Goal: Use online tool/utility: Utilize a website feature to perform a specific function

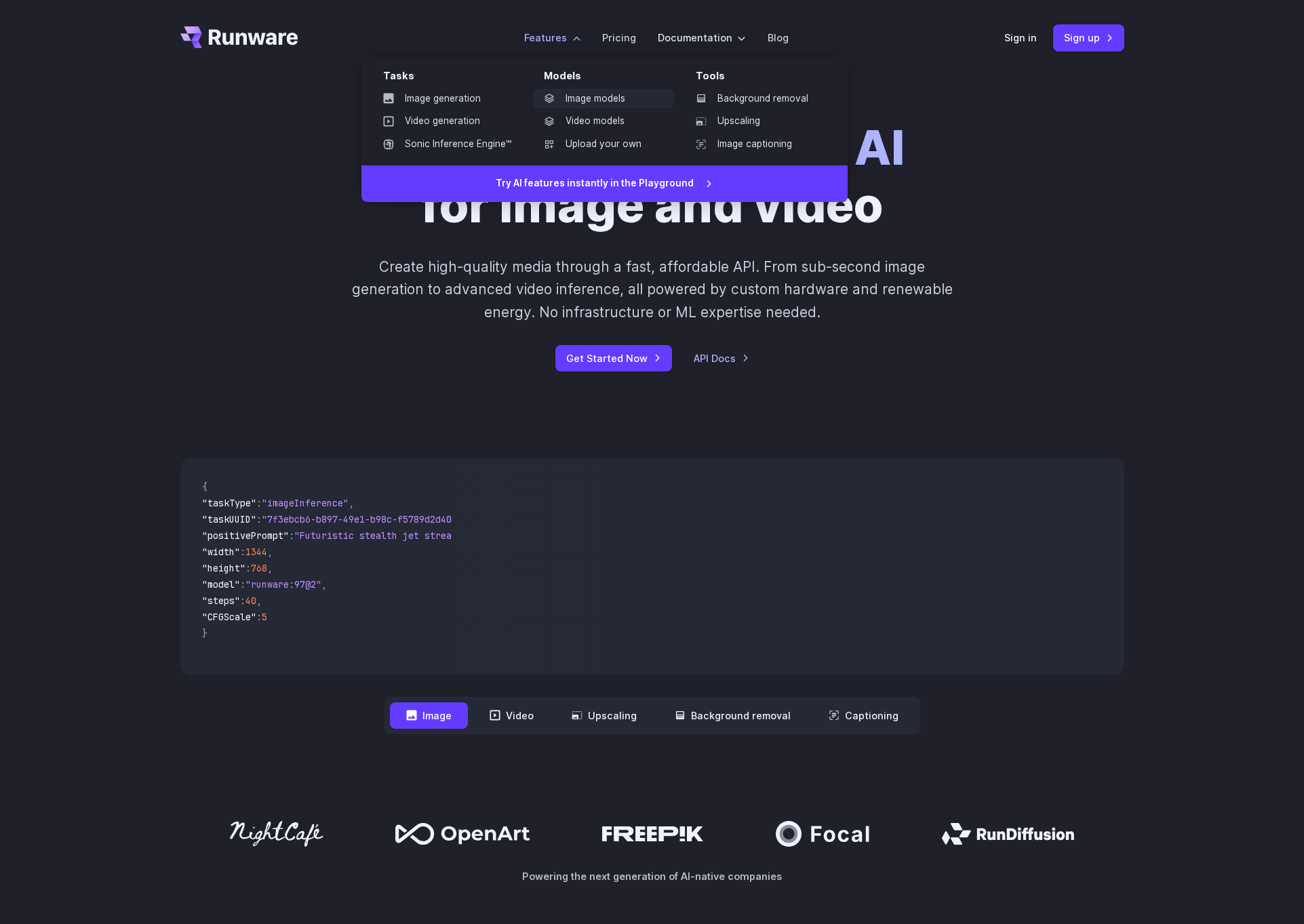
click at [572, 97] on link "Image models" at bounding box center [604, 99] width 141 height 20
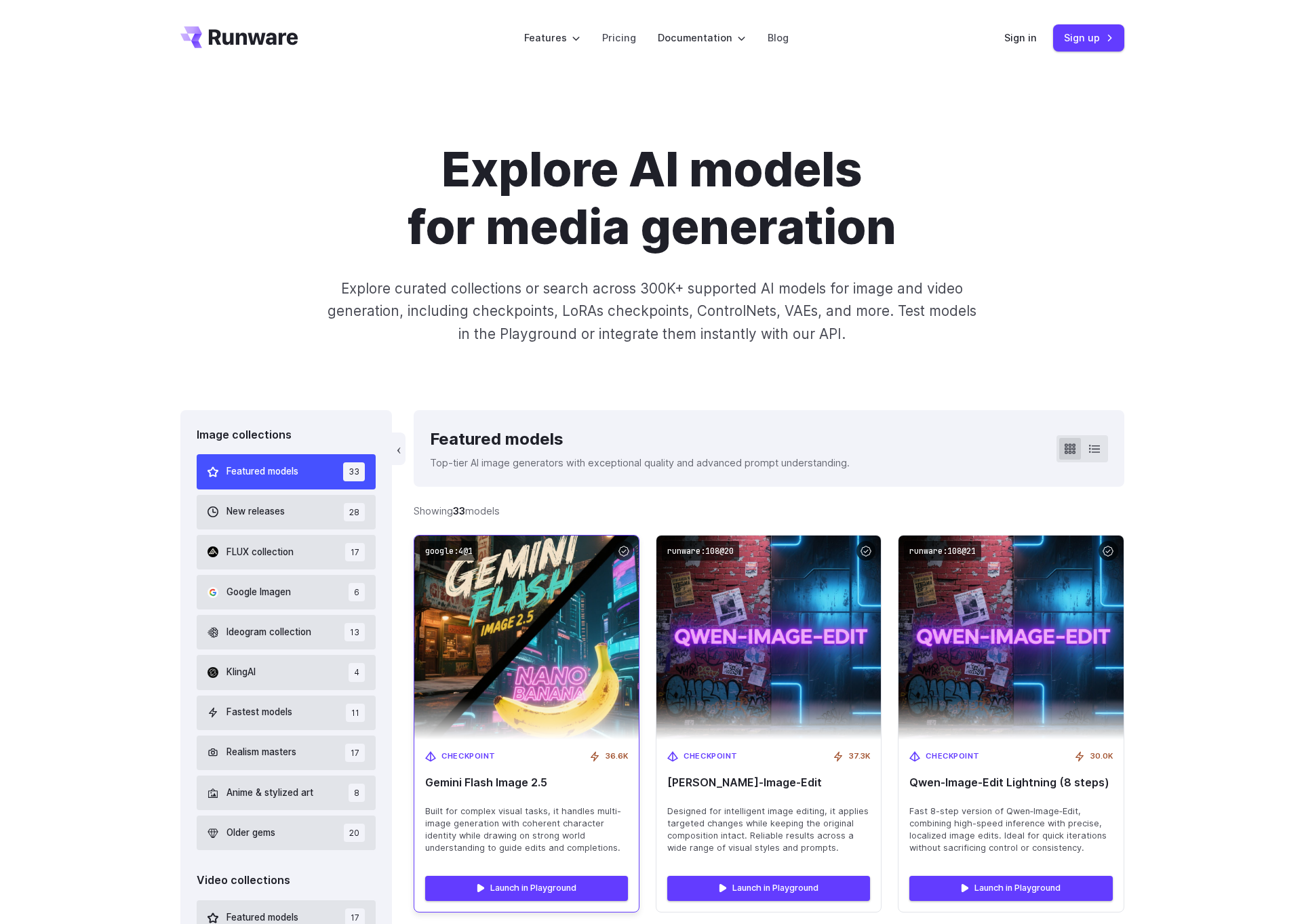
click at [542, 634] on img at bounding box center [527, 638] width 247 height 224
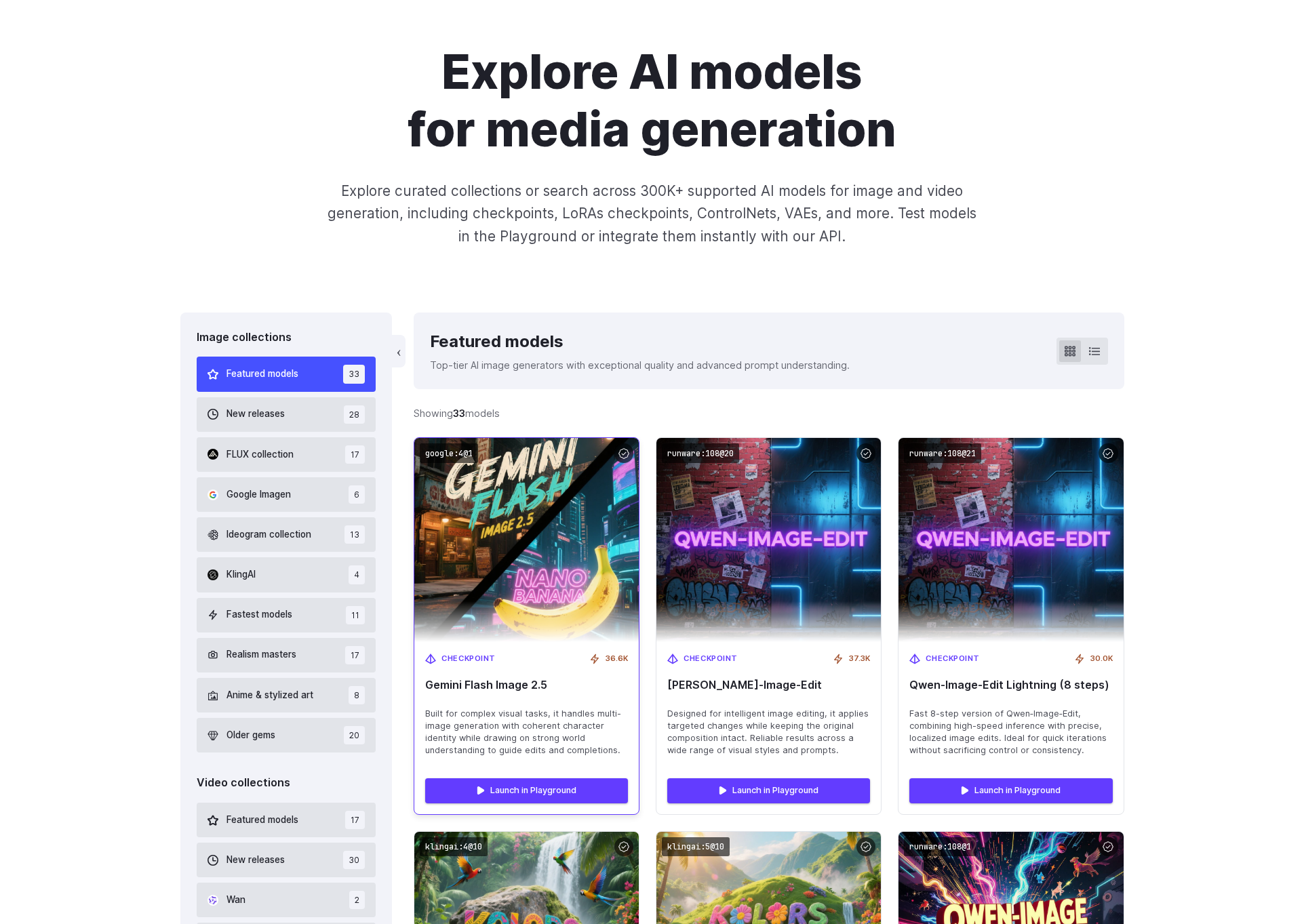
scroll to position [100, 0]
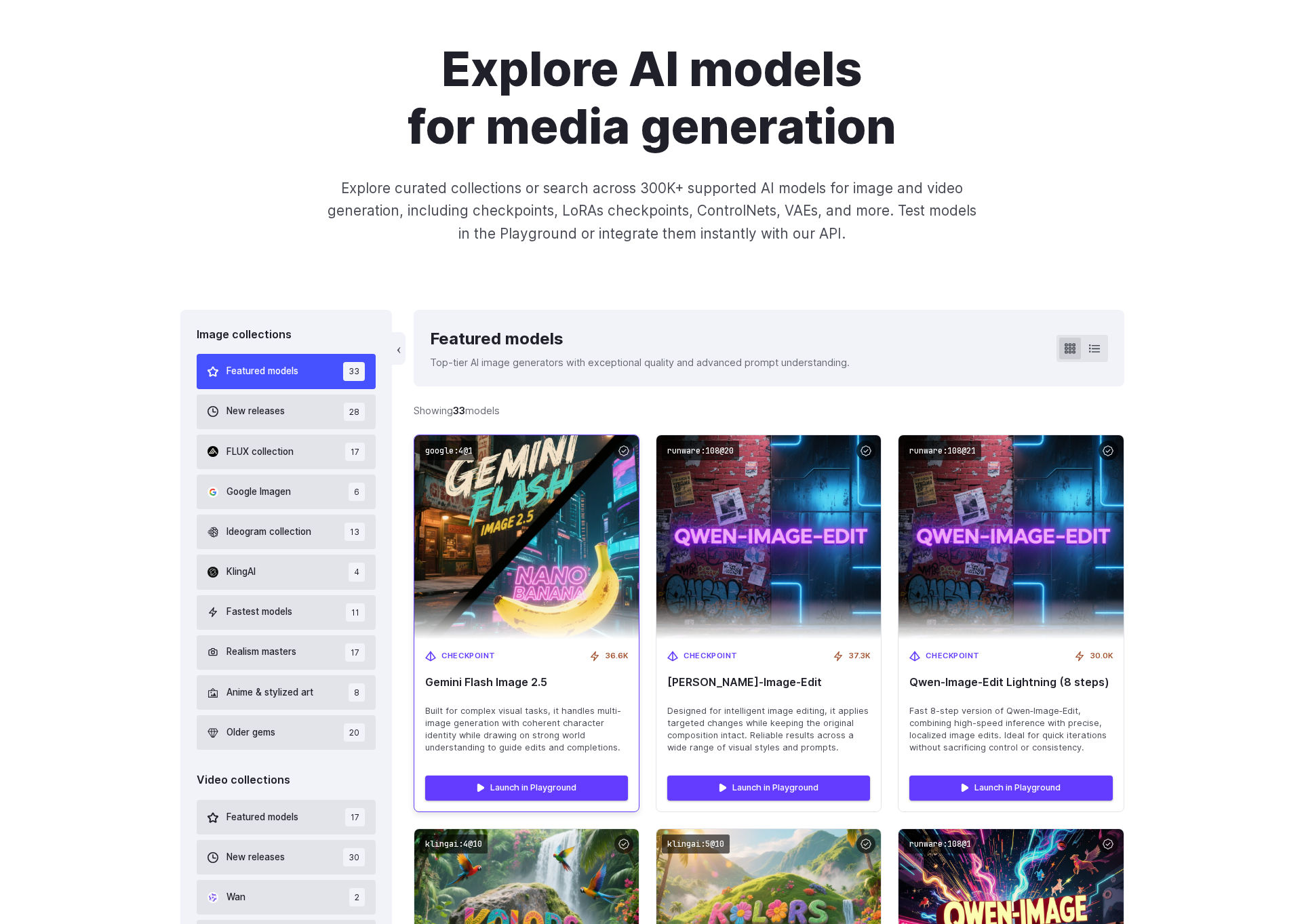
click at [497, 495] on img at bounding box center [527, 537] width 247 height 224
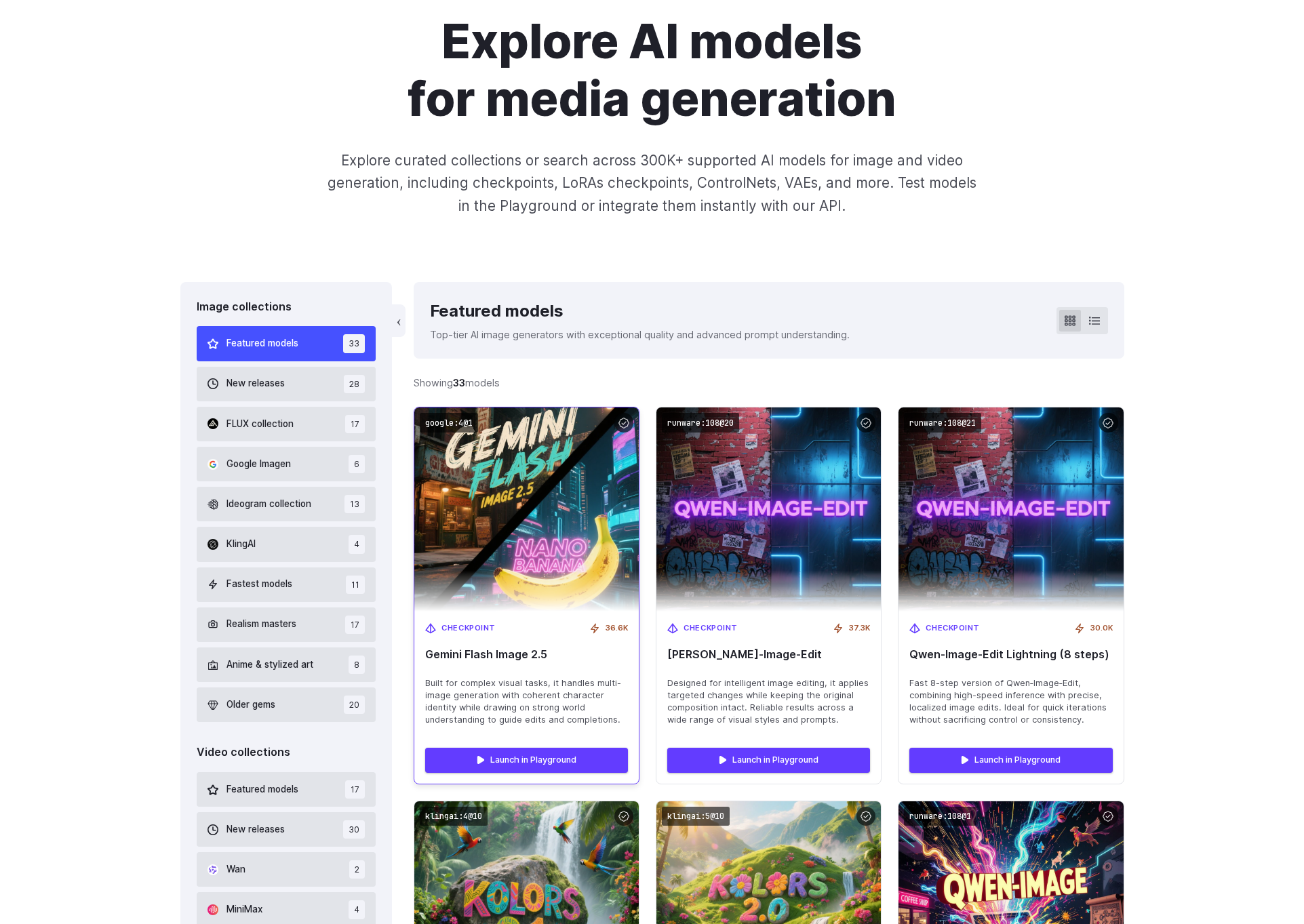
scroll to position [193, 0]
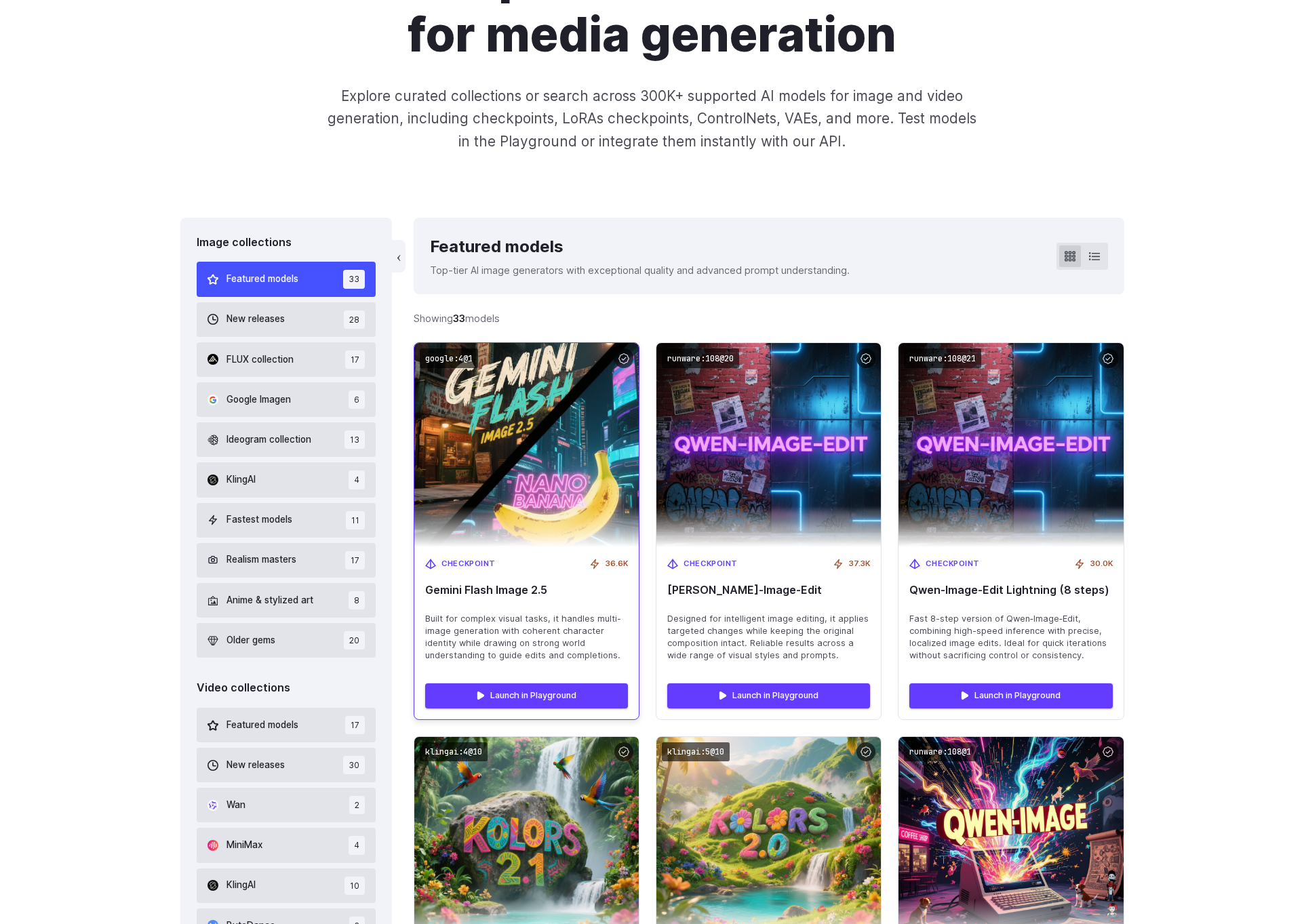
click at [562, 649] on span "Built for complex visual tasks, it handles multi-image generation with coherent…" at bounding box center [527, 637] width 203 height 49
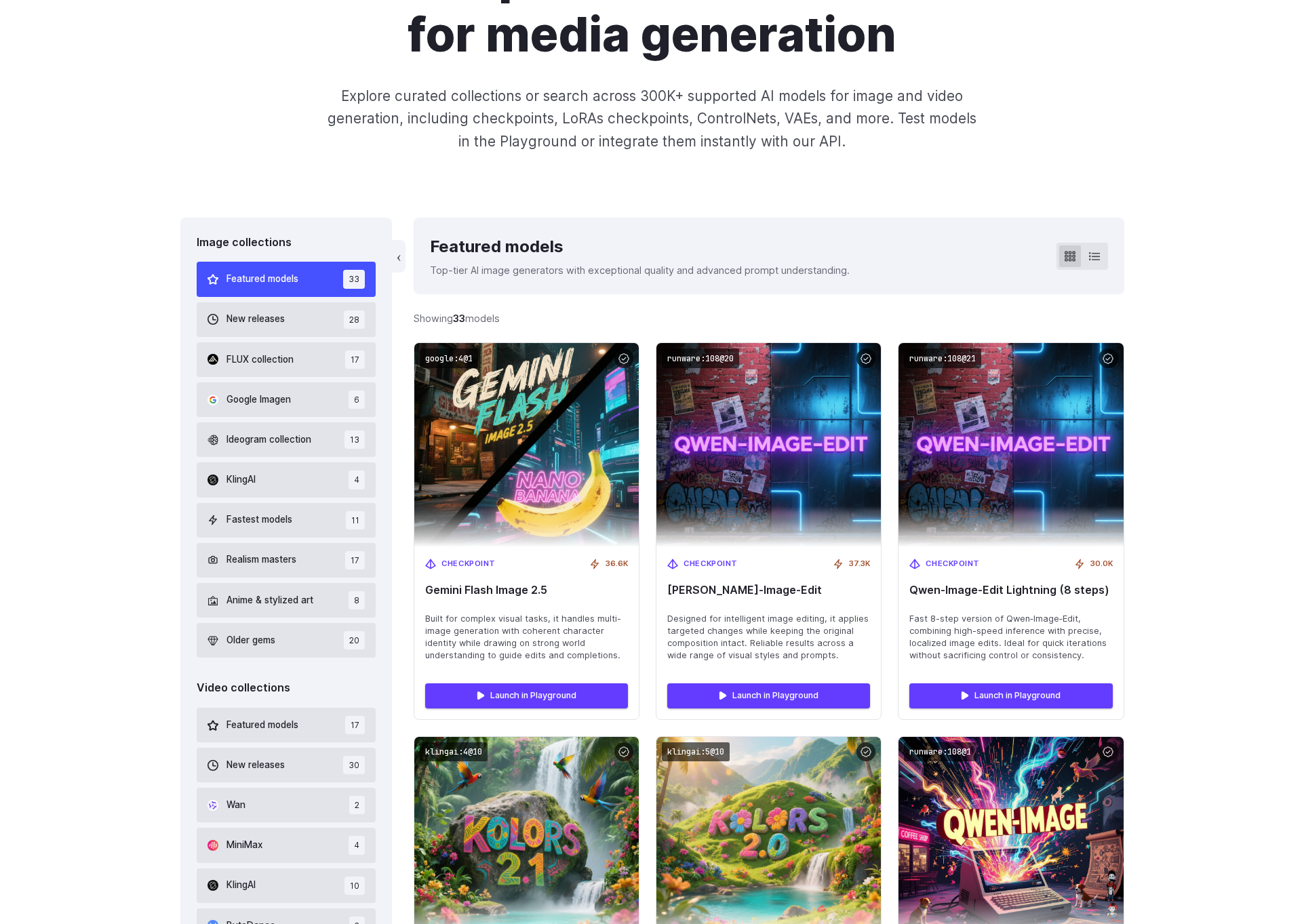
scroll to position [0, 0]
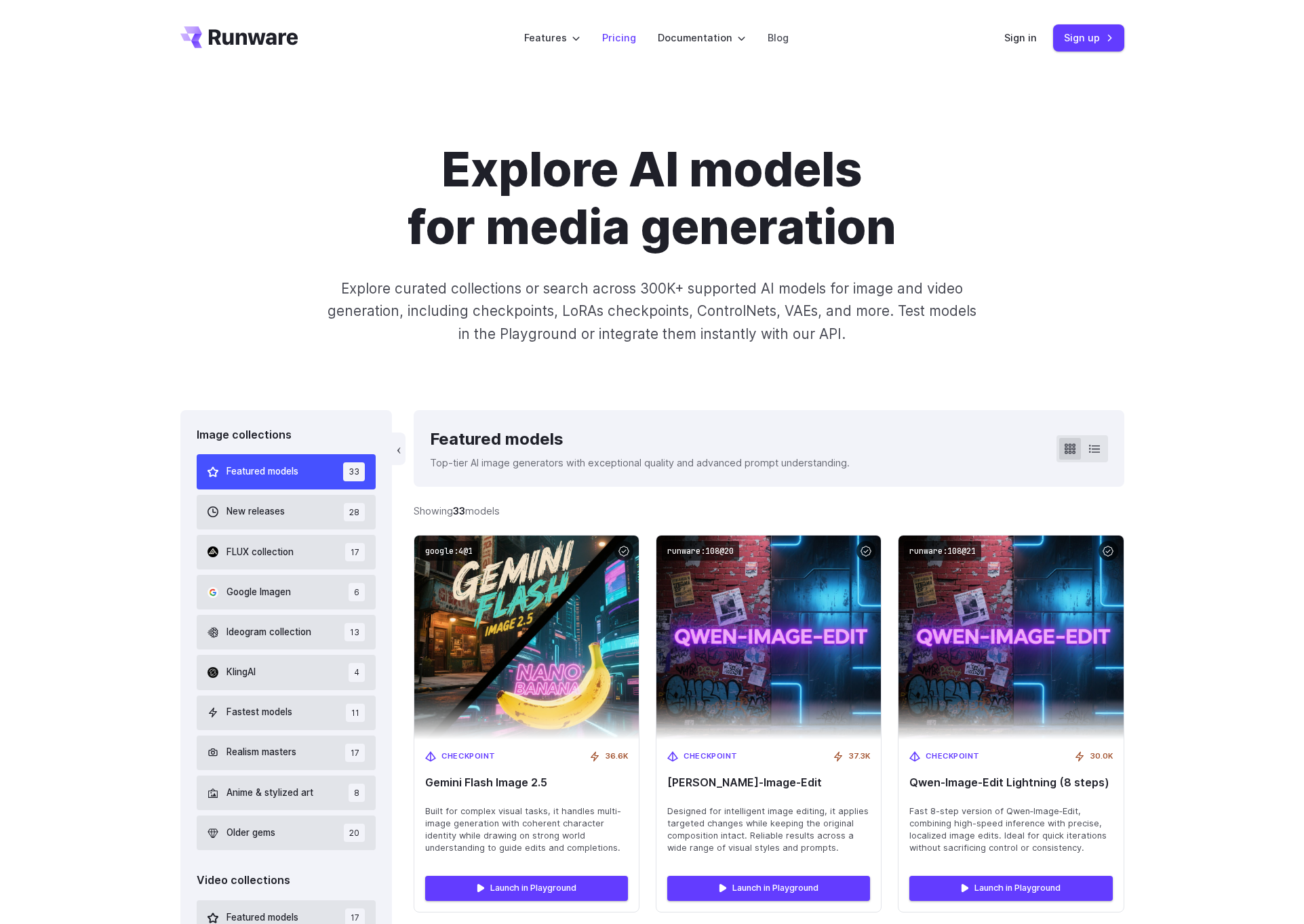
click at [623, 36] on link "Pricing" at bounding box center [619, 37] width 34 height 16
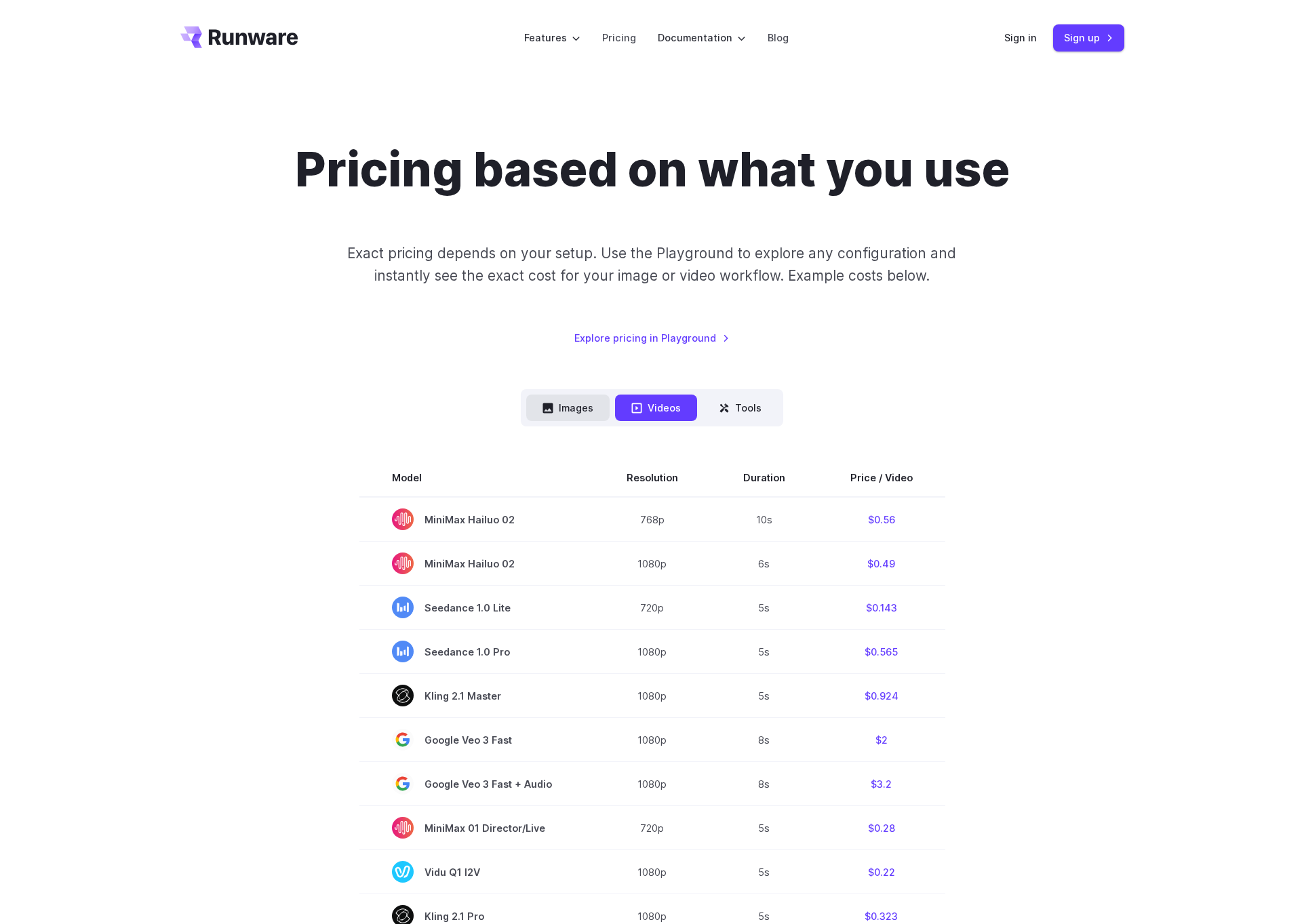
click at [569, 410] on button "Images" at bounding box center [568, 408] width 83 height 27
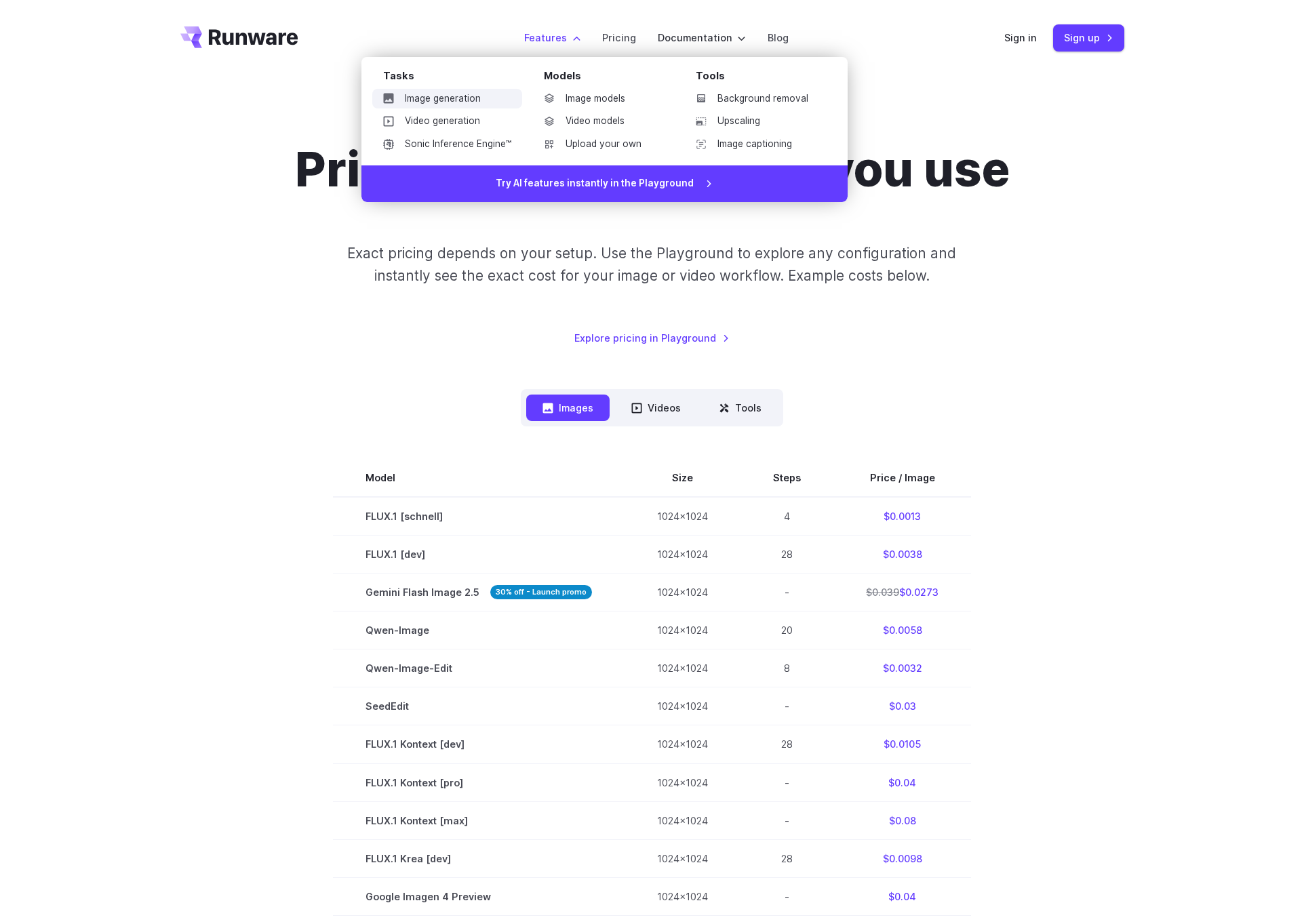
click at [482, 100] on link "Image generation" at bounding box center [447, 99] width 150 height 20
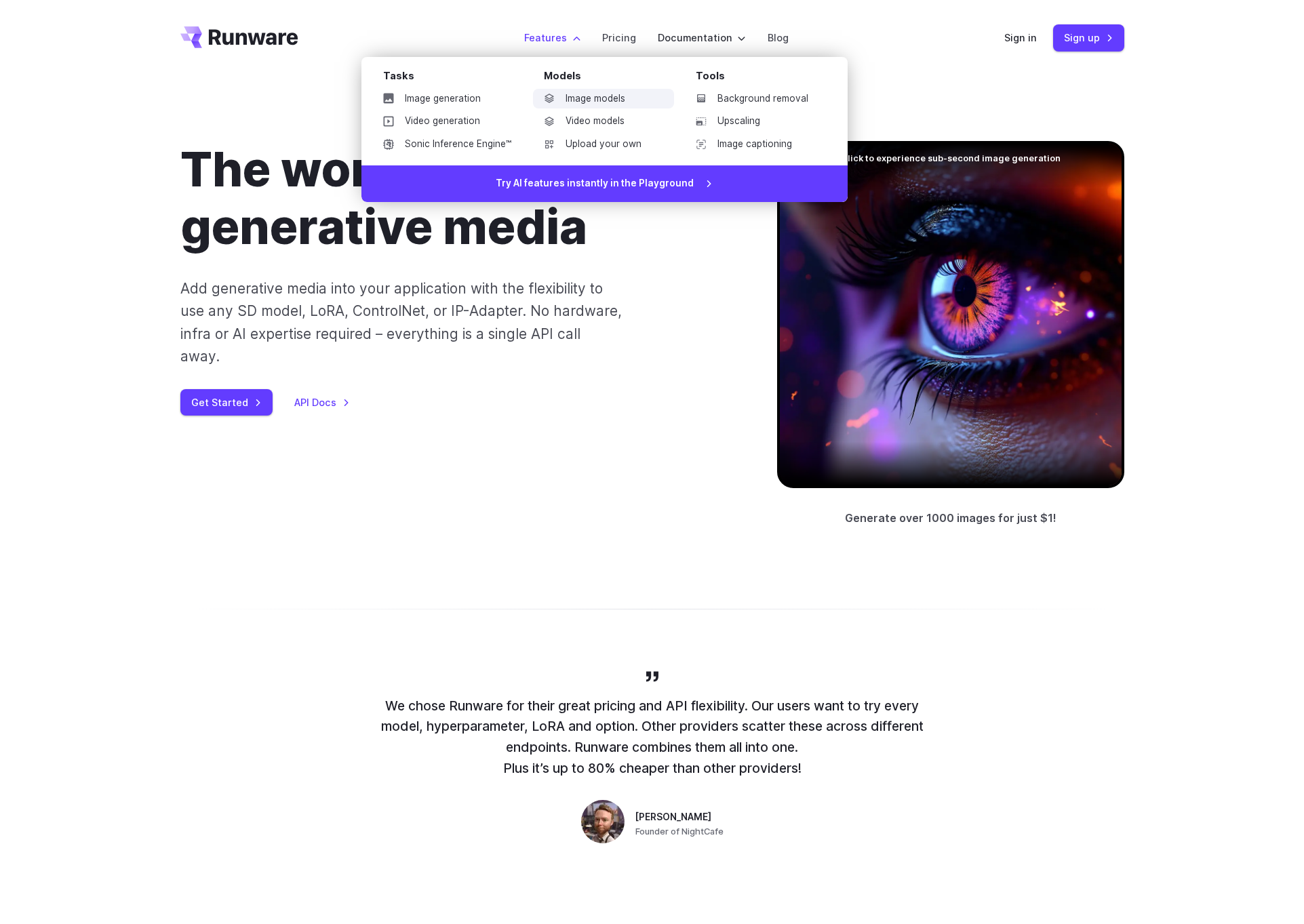
click at [583, 103] on link "Image models" at bounding box center [604, 99] width 141 height 20
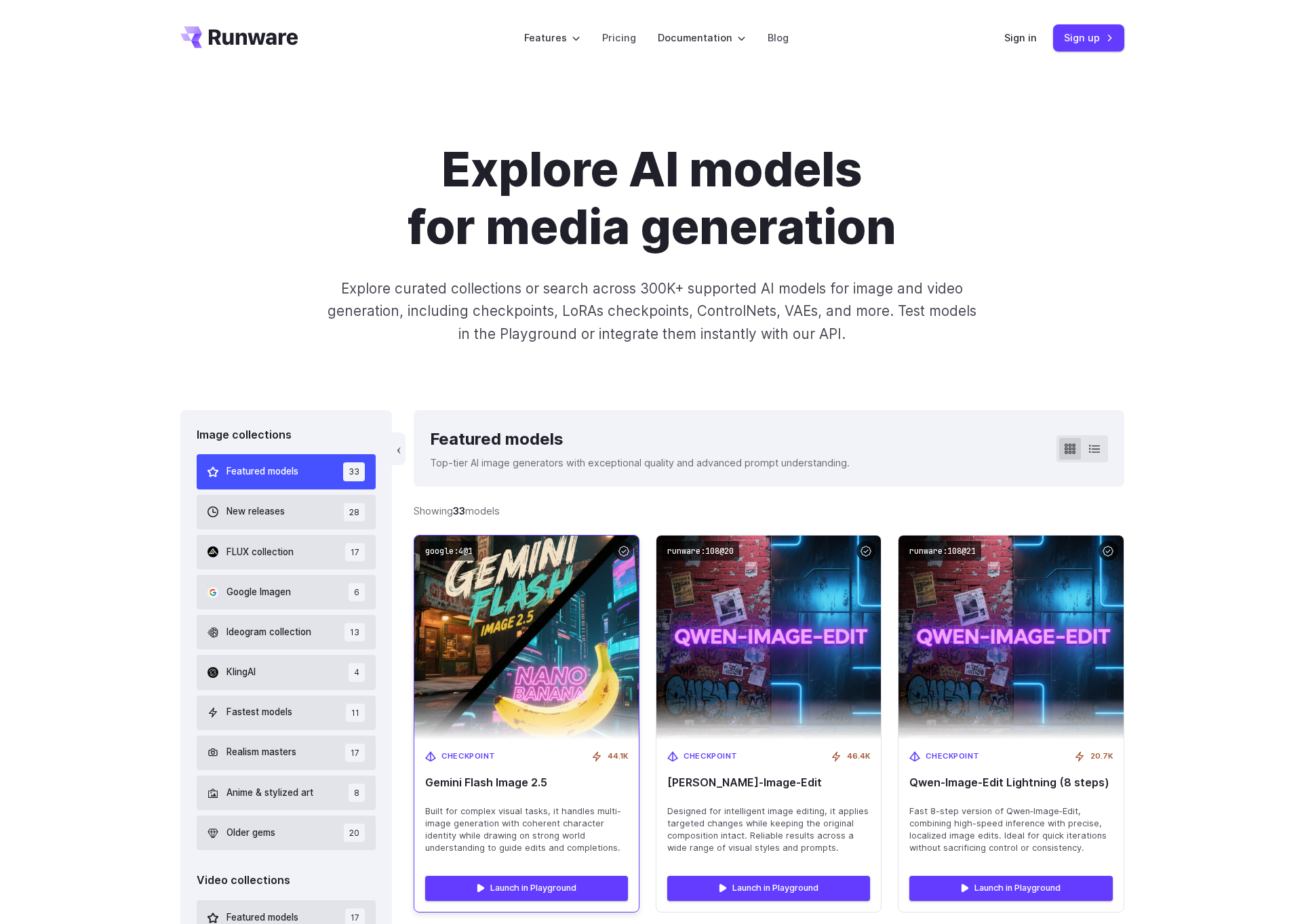
scroll to position [27, 0]
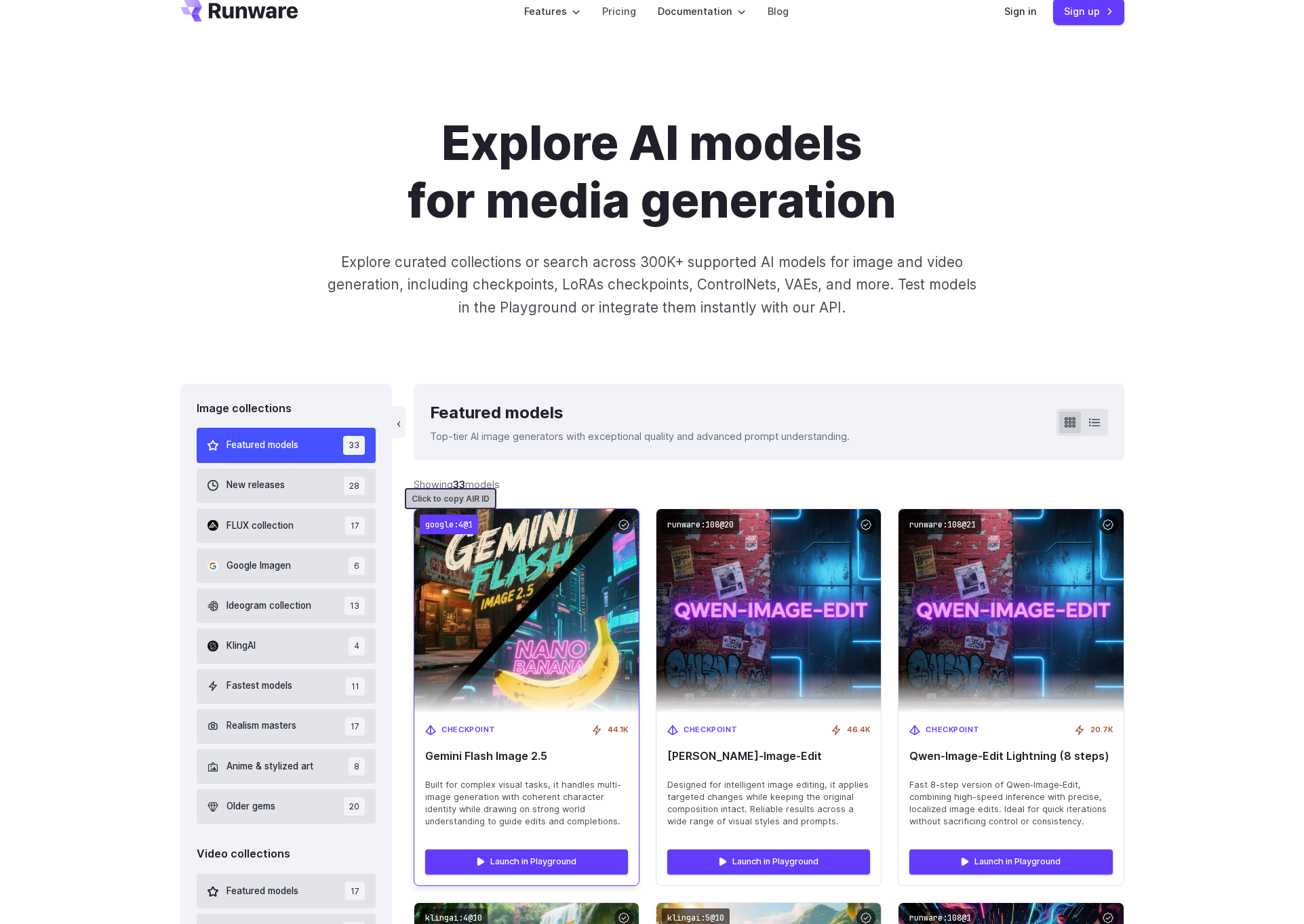
click at [451, 524] on code "google:4@1" at bounding box center [449, 525] width 58 height 20
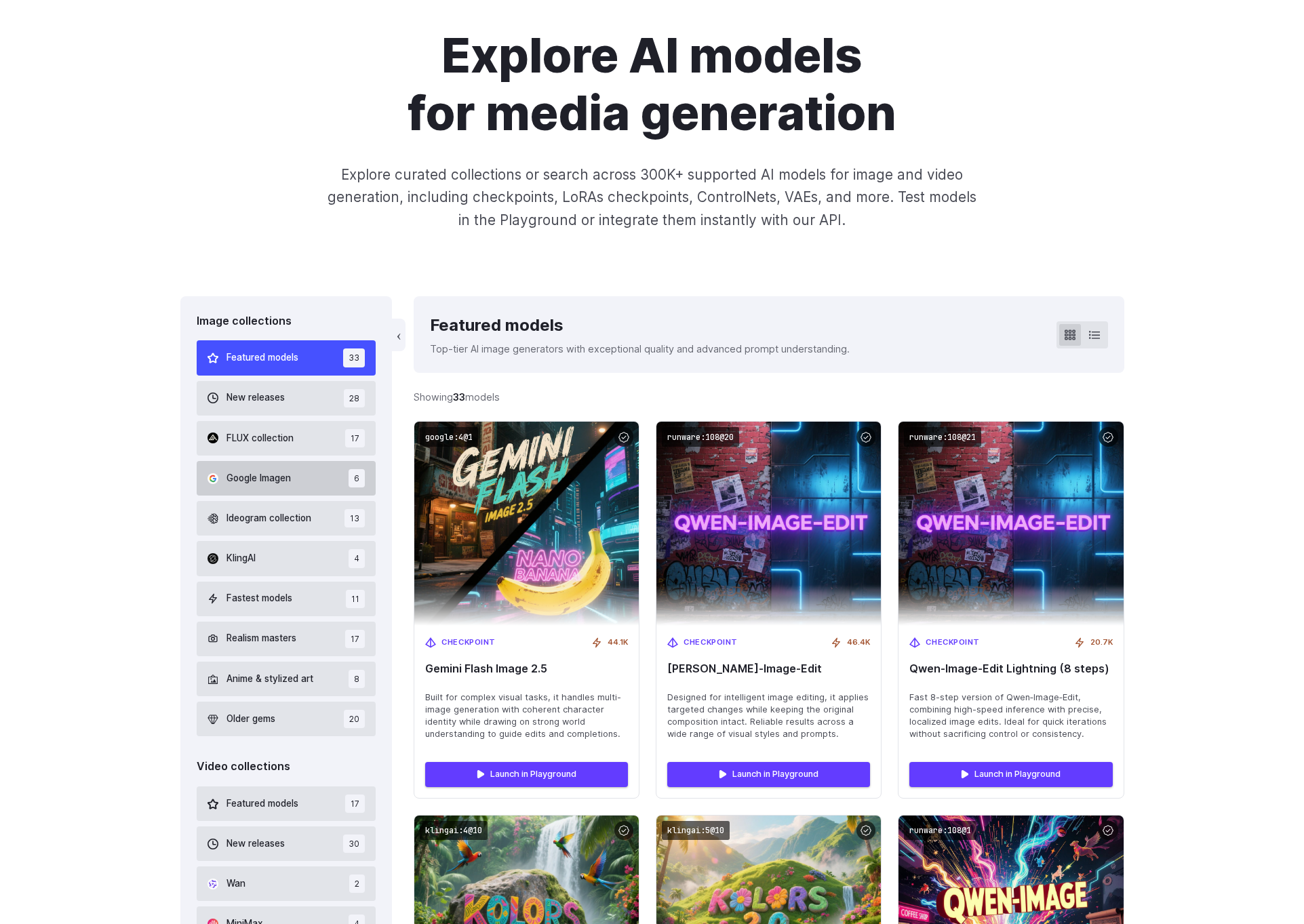
click at [311, 482] on button "Google Imagen 6" at bounding box center [287, 478] width 179 height 35
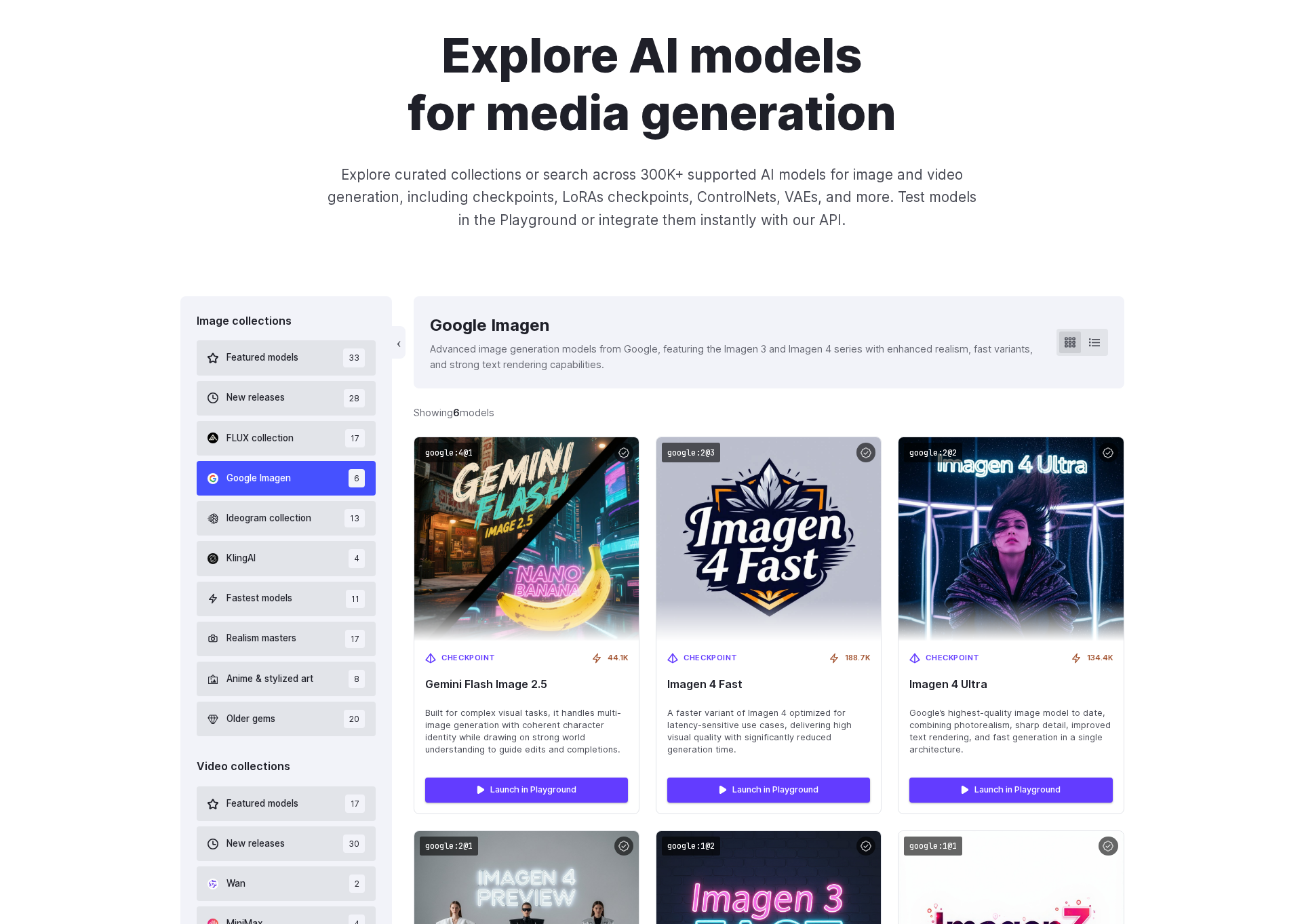
scroll to position [322, 0]
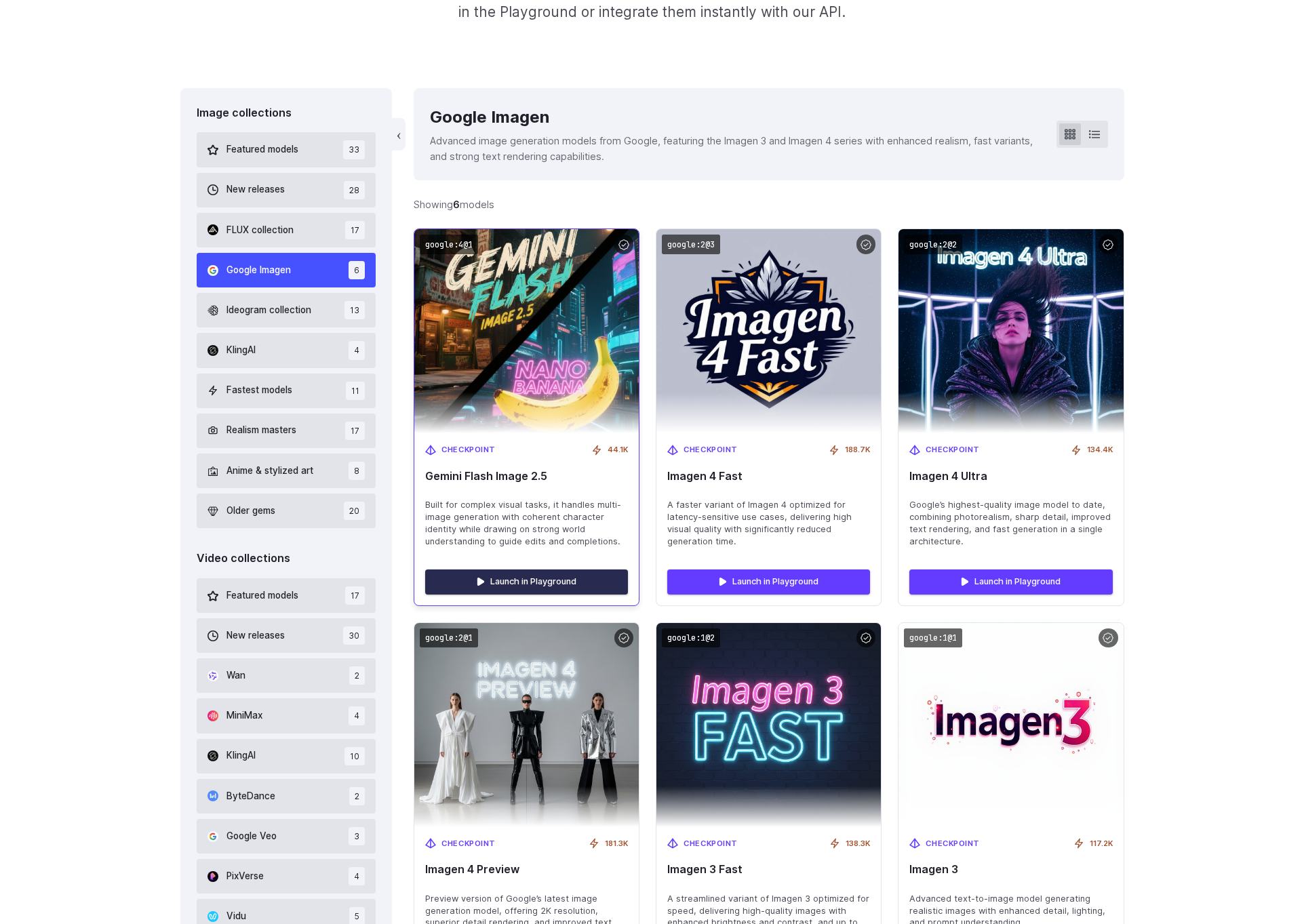
click at [515, 574] on link "Launch in Playground" at bounding box center [527, 581] width 203 height 24
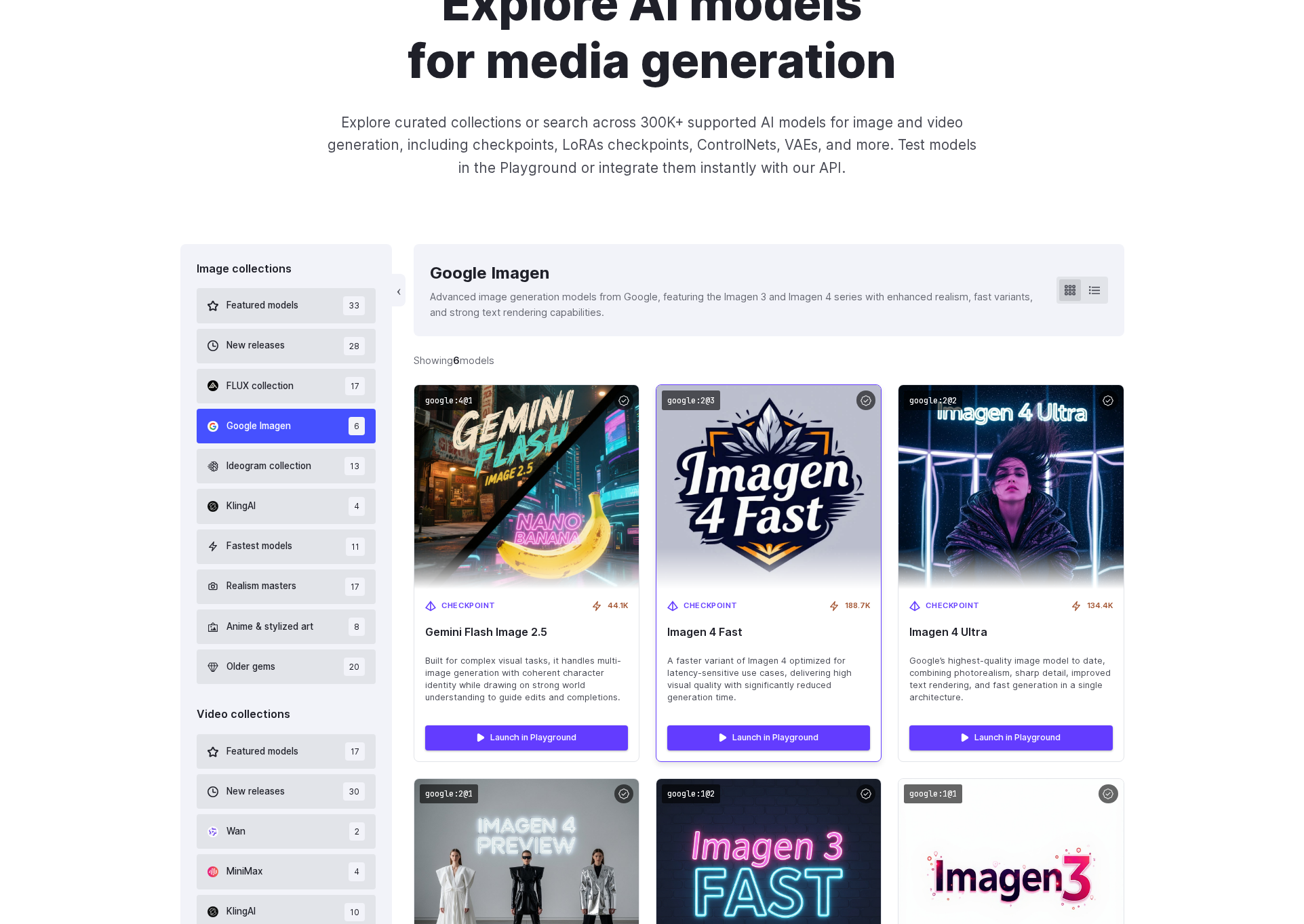
scroll to position [0, 0]
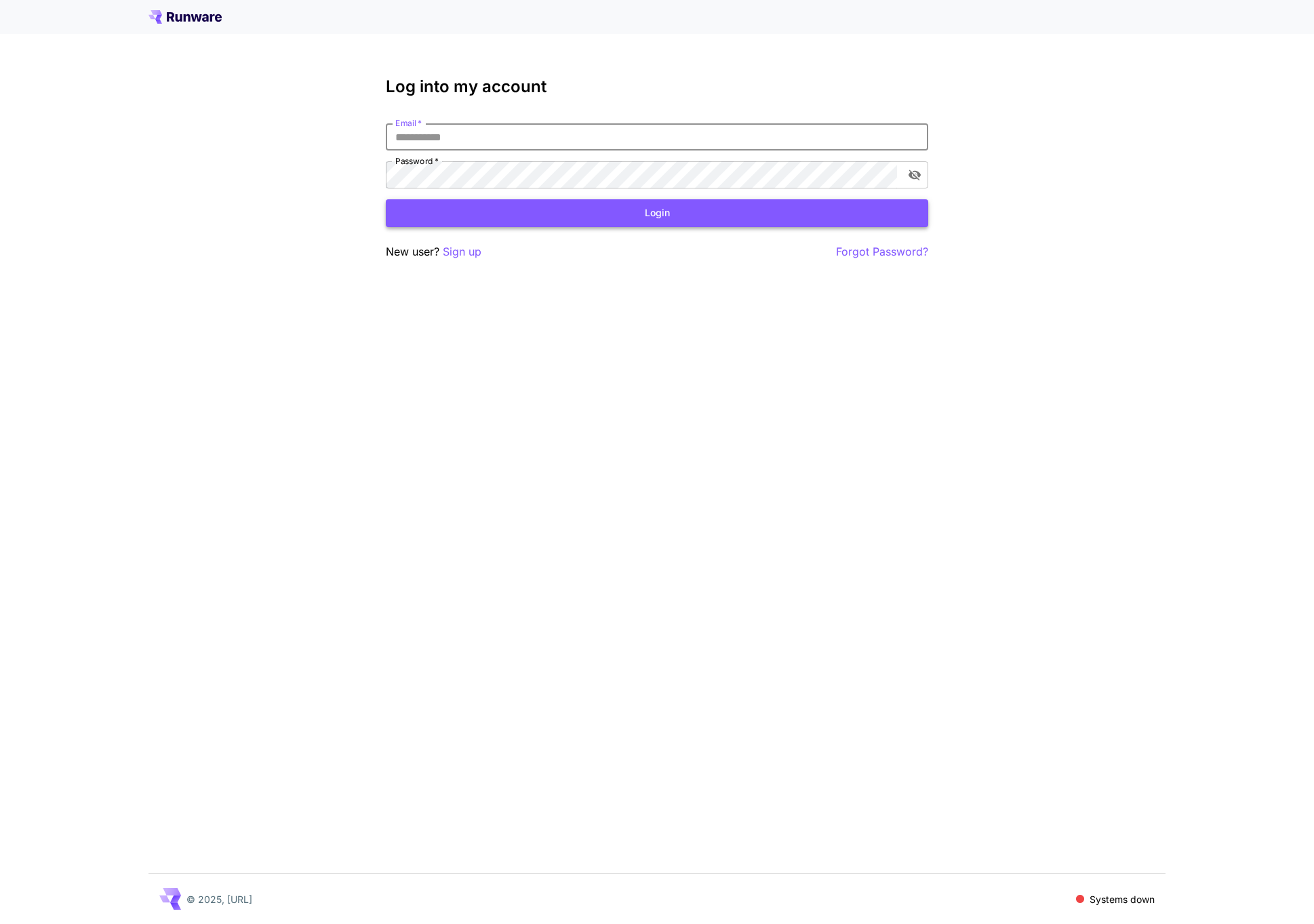
type input "**********"
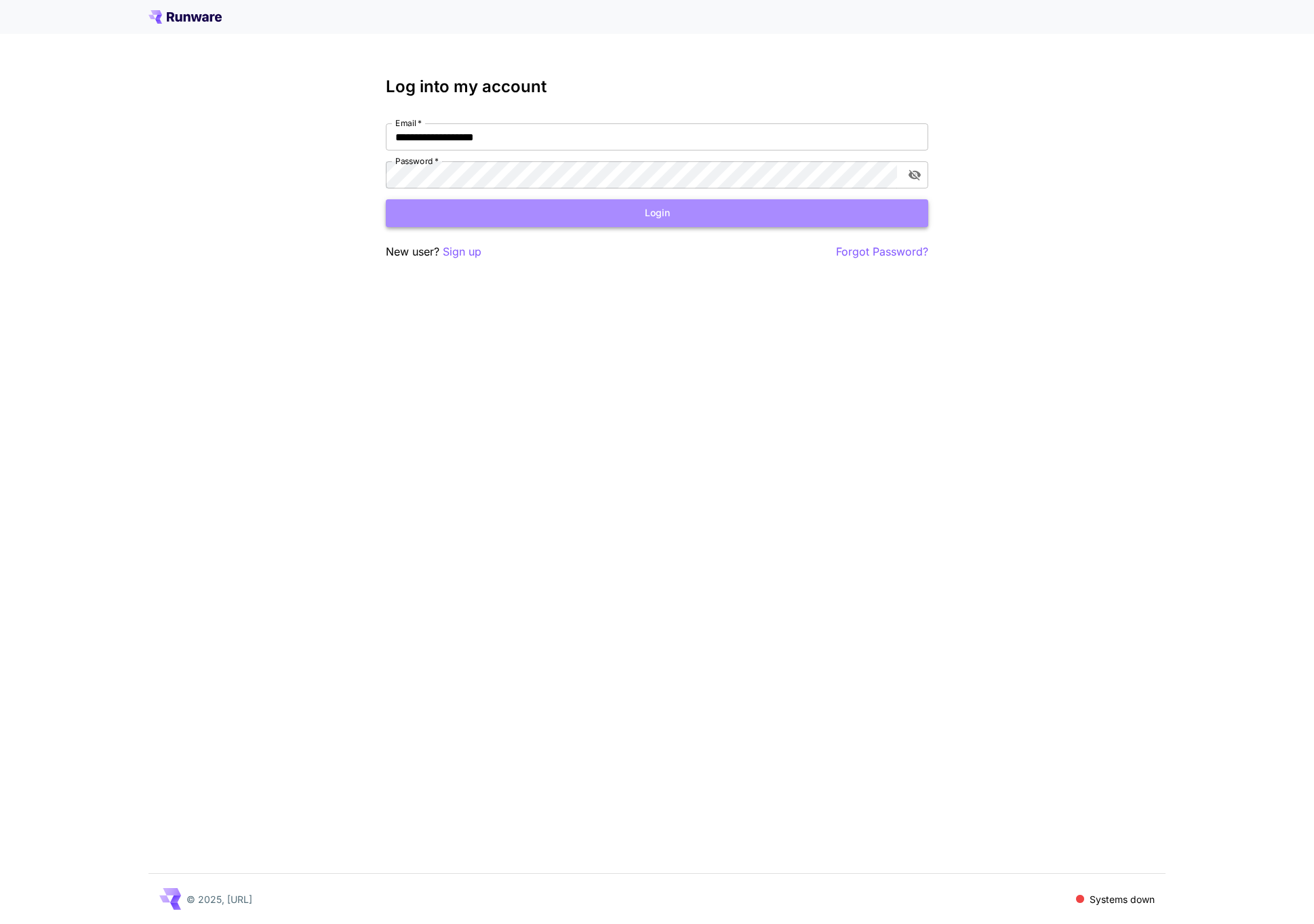
click at [685, 213] on button "Login" at bounding box center [657, 213] width 542 height 27
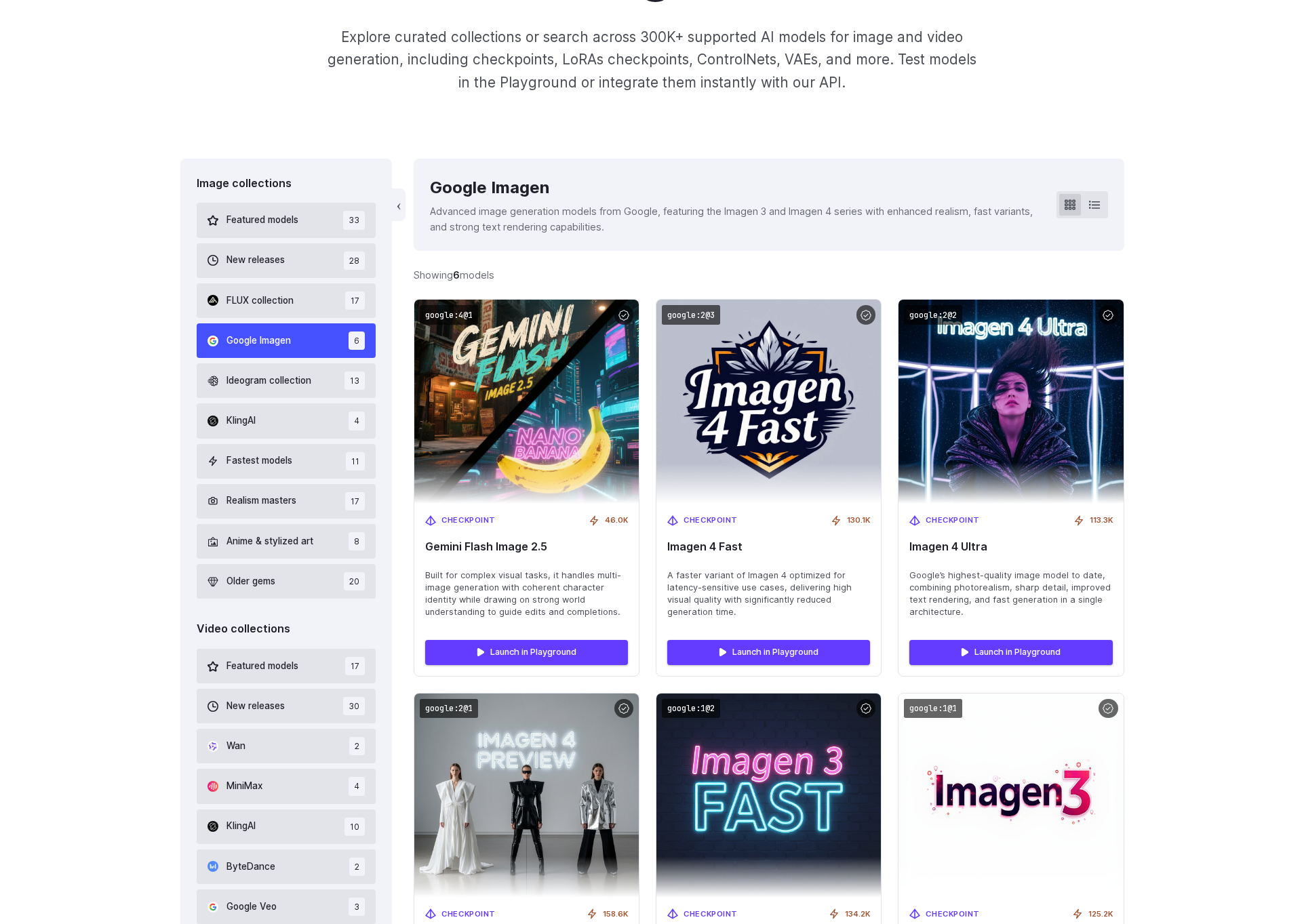
scroll to position [403, 0]
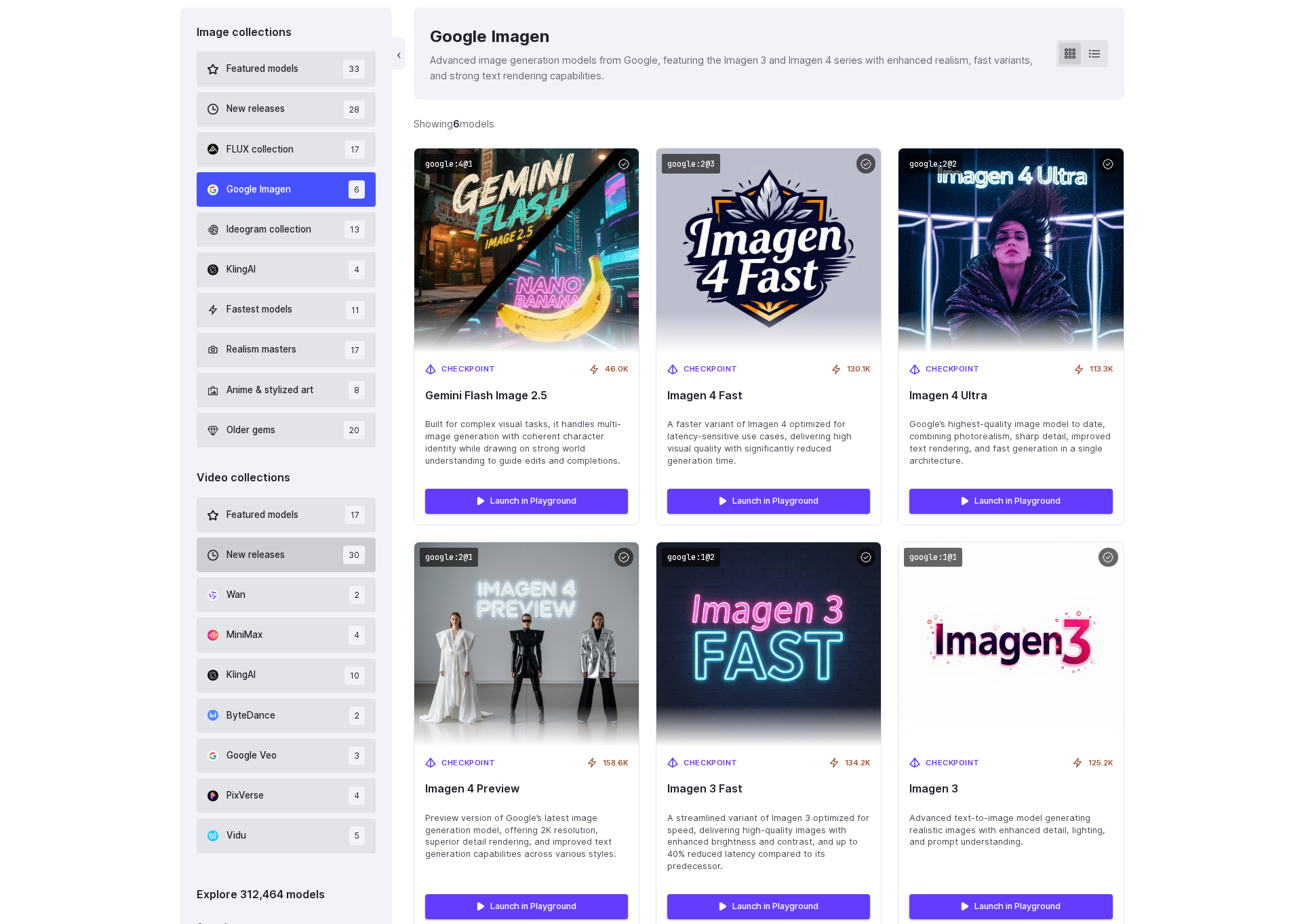
click at [294, 544] on button "New releases 30" at bounding box center [287, 555] width 179 height 35
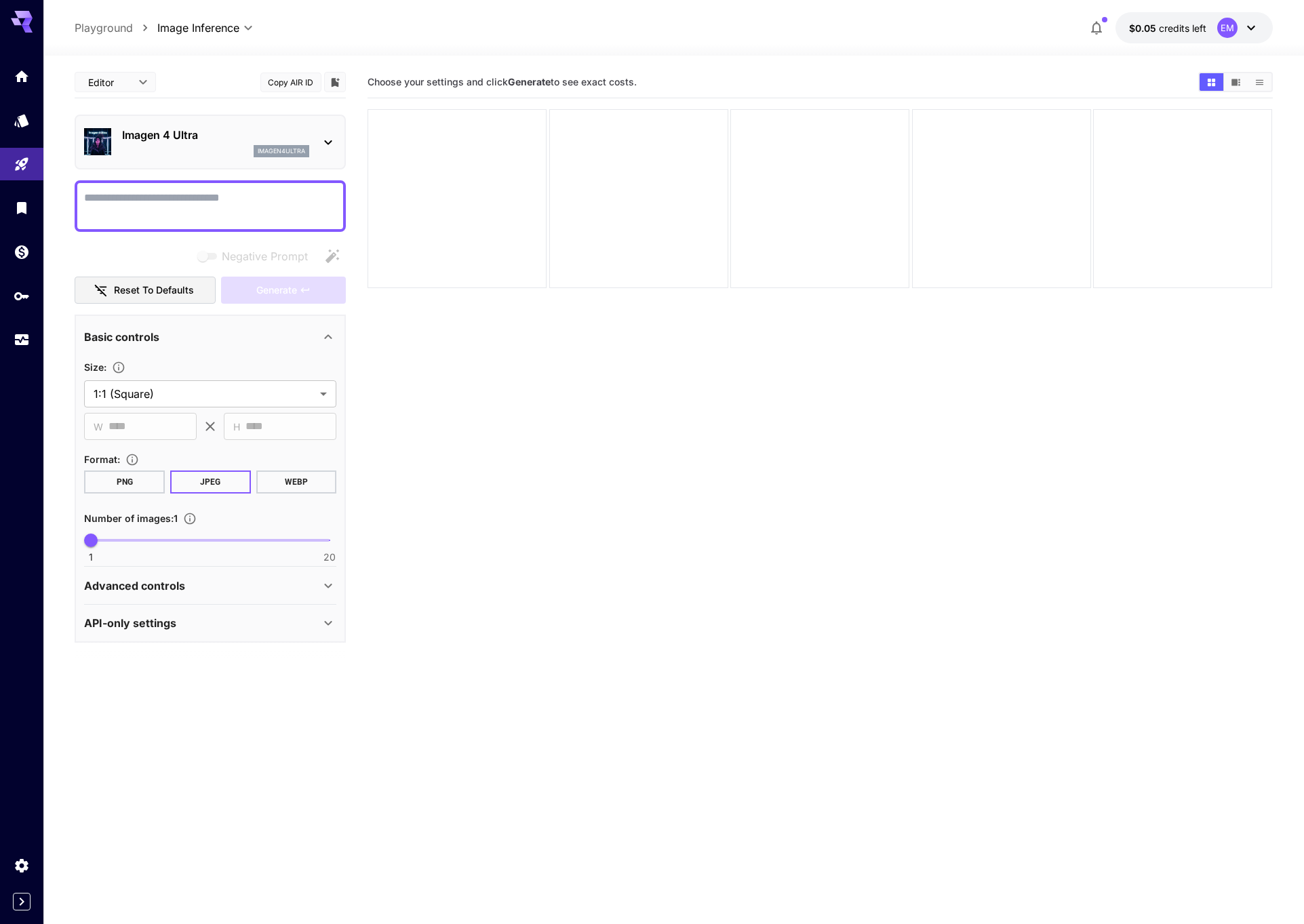
click at [278, 409] on section "**********" at bounding box center [210, 399] width 252 height 81
click at [279, 399] on body "**********" at bounding box center [652, 516] width 1304 height 1031
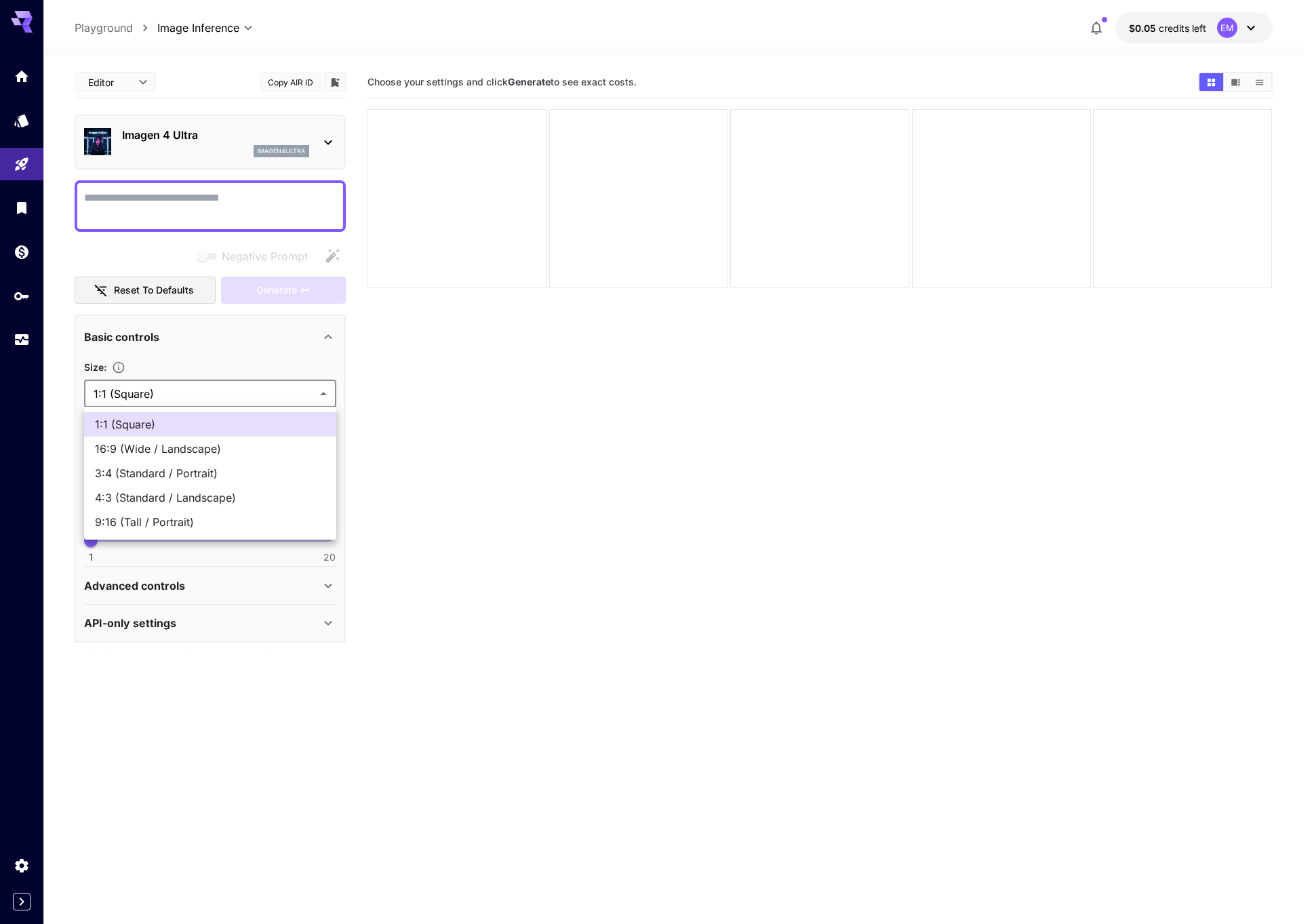
click at [252, 452] on span "16:9 (Wide / Landscape)" at bounding box center [210, 449] width 231 height 17
type input "**********"
type input "****"
type input "***"
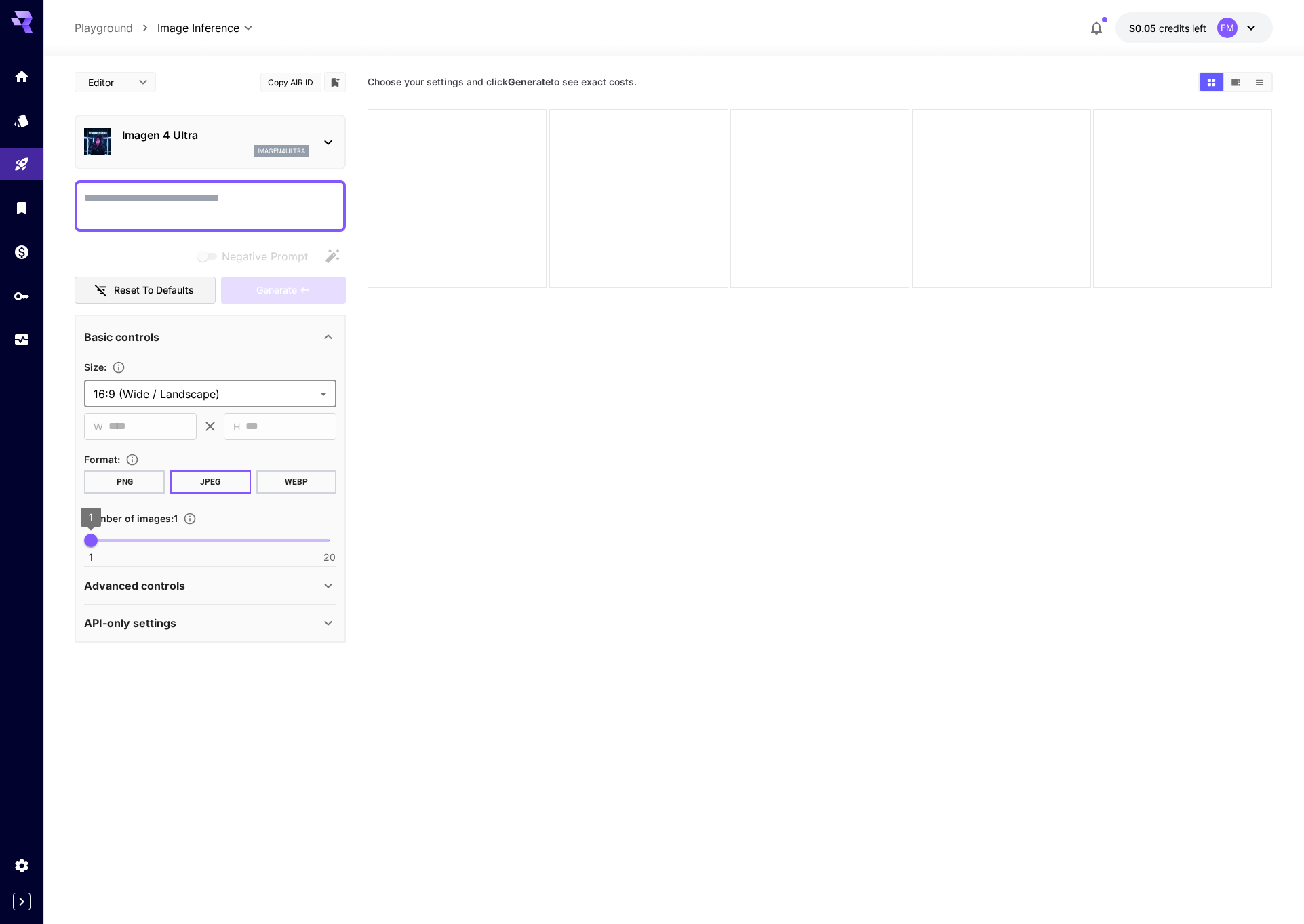
click at [94, 539] on span "1" at bounding box center [91, 540] width 13 height 13
click at [213, 423] on icon at bounding box center [210, 426] width 9 height 9
click at [228, 585] on div "Advanced controls" at bounding box center [202, 586] width 236 height 17
click at [229, 628] on div "API-only settings" at bounding box center [202, 623] width 236 height 17
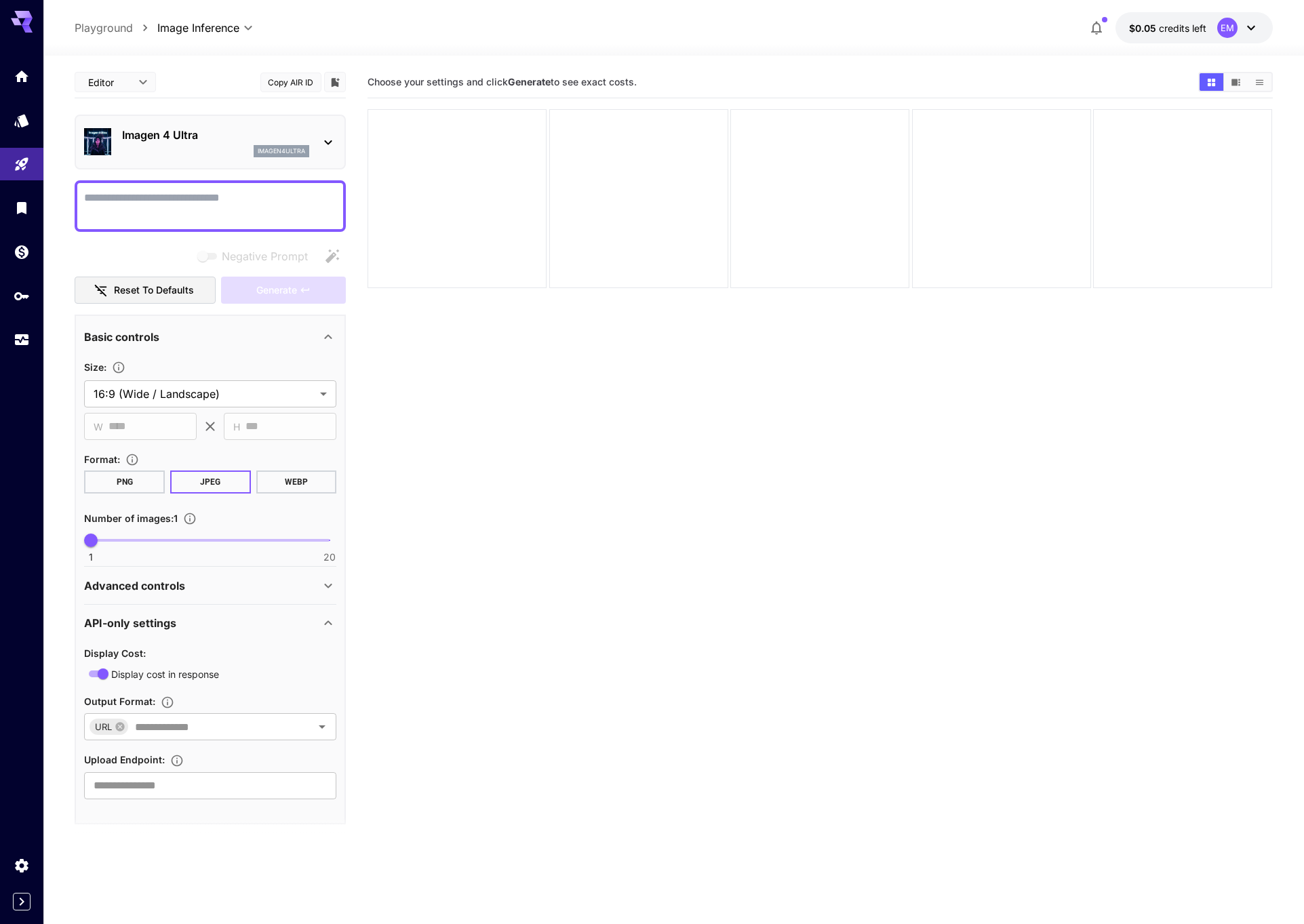
scroll to position [6, 0]
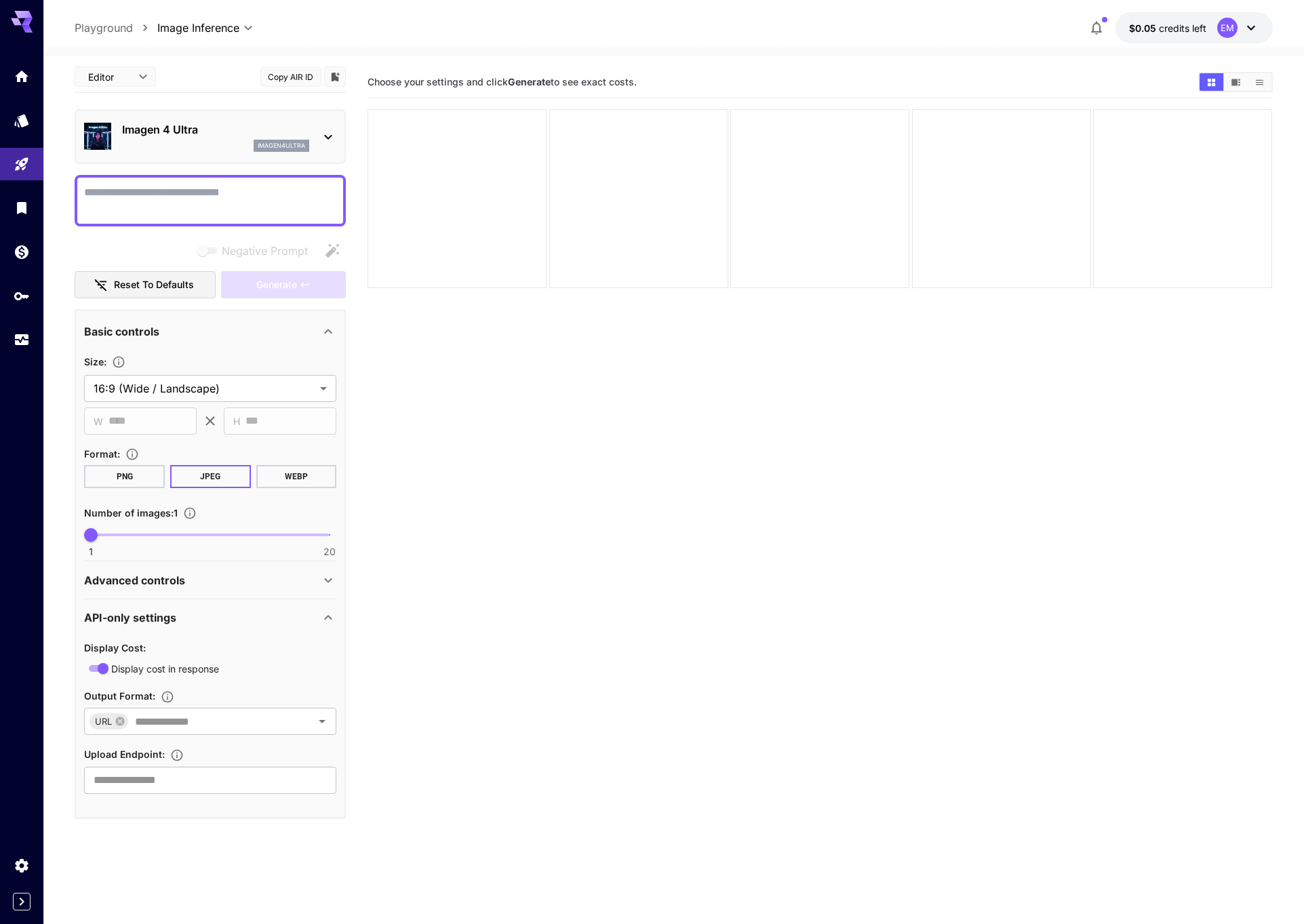
click at [259, 222] on div at bounding box center [210, 201] width 272 height 51
click at [261, 209] on textarea "Negative Prompt" at bounding box center [210, 200] width 252 height 32
click at [489, 395] on section "Choose your settings and click Generate to see exact costs." at bounding box center [820, 528] width 904 height 924
click at [275, 203] on textarea "****" at bounding box center [210, 200] width 252 height 32
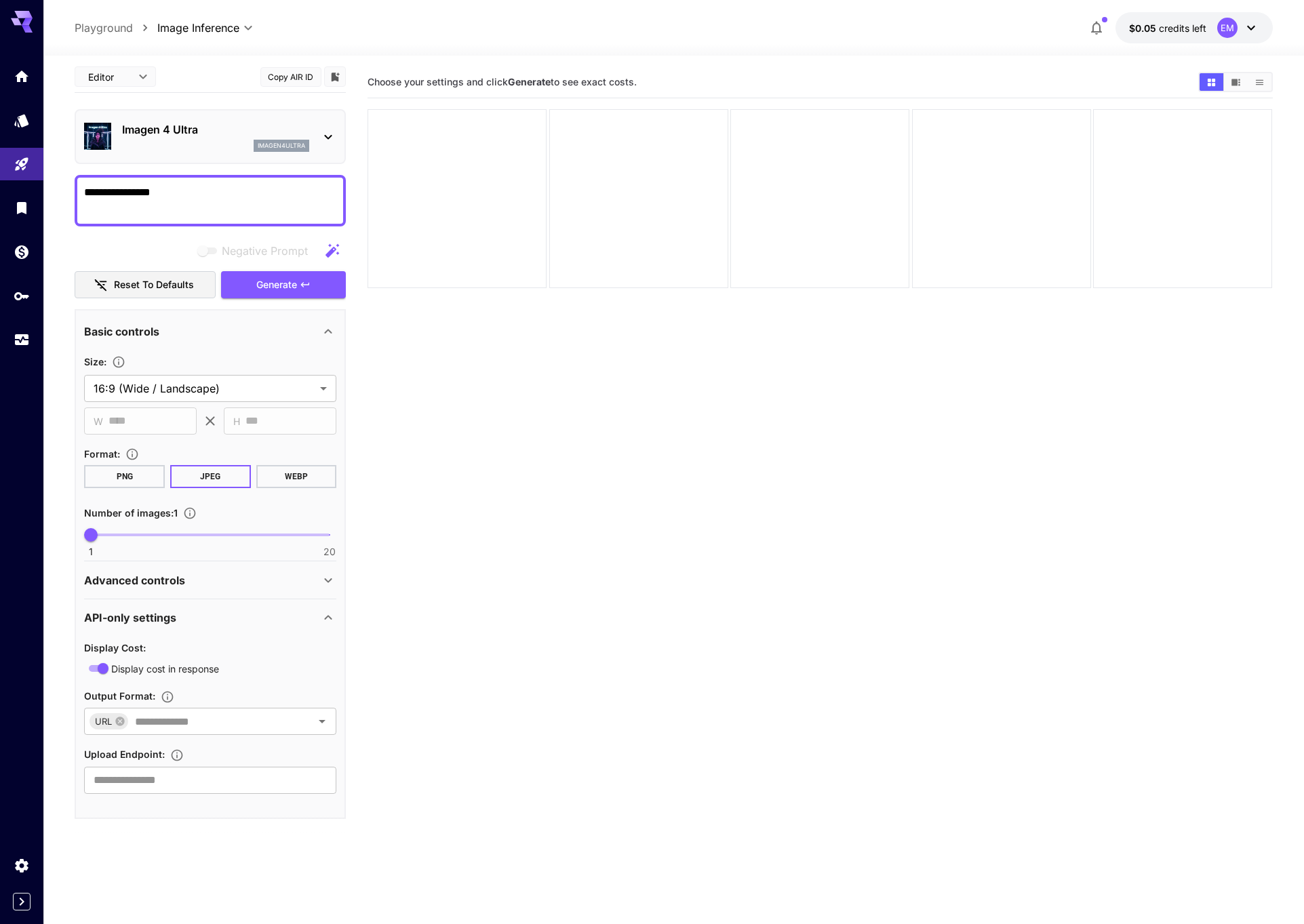
type textarea "**********"
click at [528, 329] on section "Choose your settings and click Generate to see exact costs." at bounding box center [820, 528] width 904 height 924
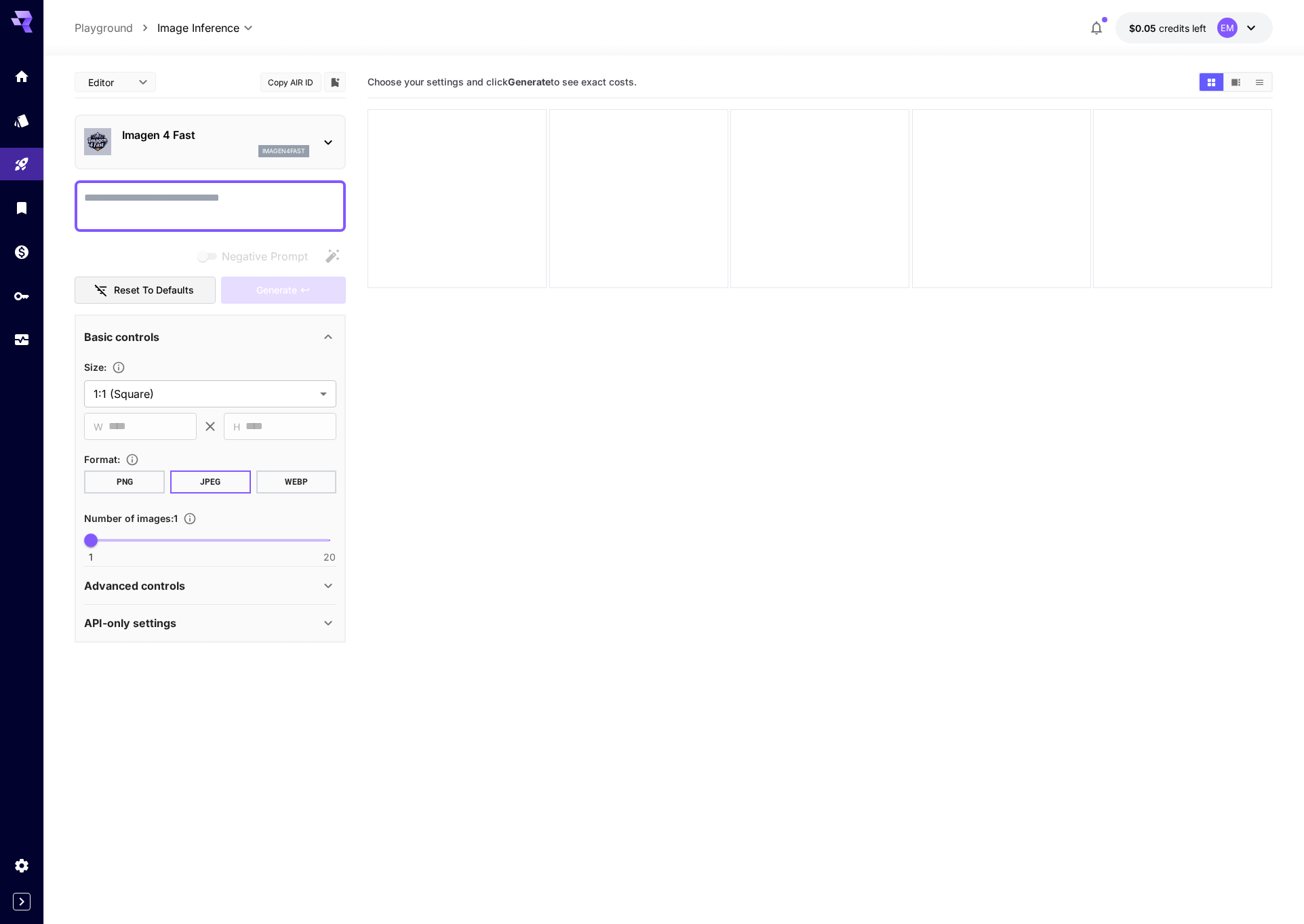
click at [105, 29] on p "Playground" at bounding box center [104, 28] width 58 height 17
click at [30, 28] on icon at bounding box center [27, 28] width 11 height 7
click at [27, 27] on icon at bounding box center [27, 28] width 11 height 7
click at [7, 27] on div at bounding box center [22, 16] width 43 height 32
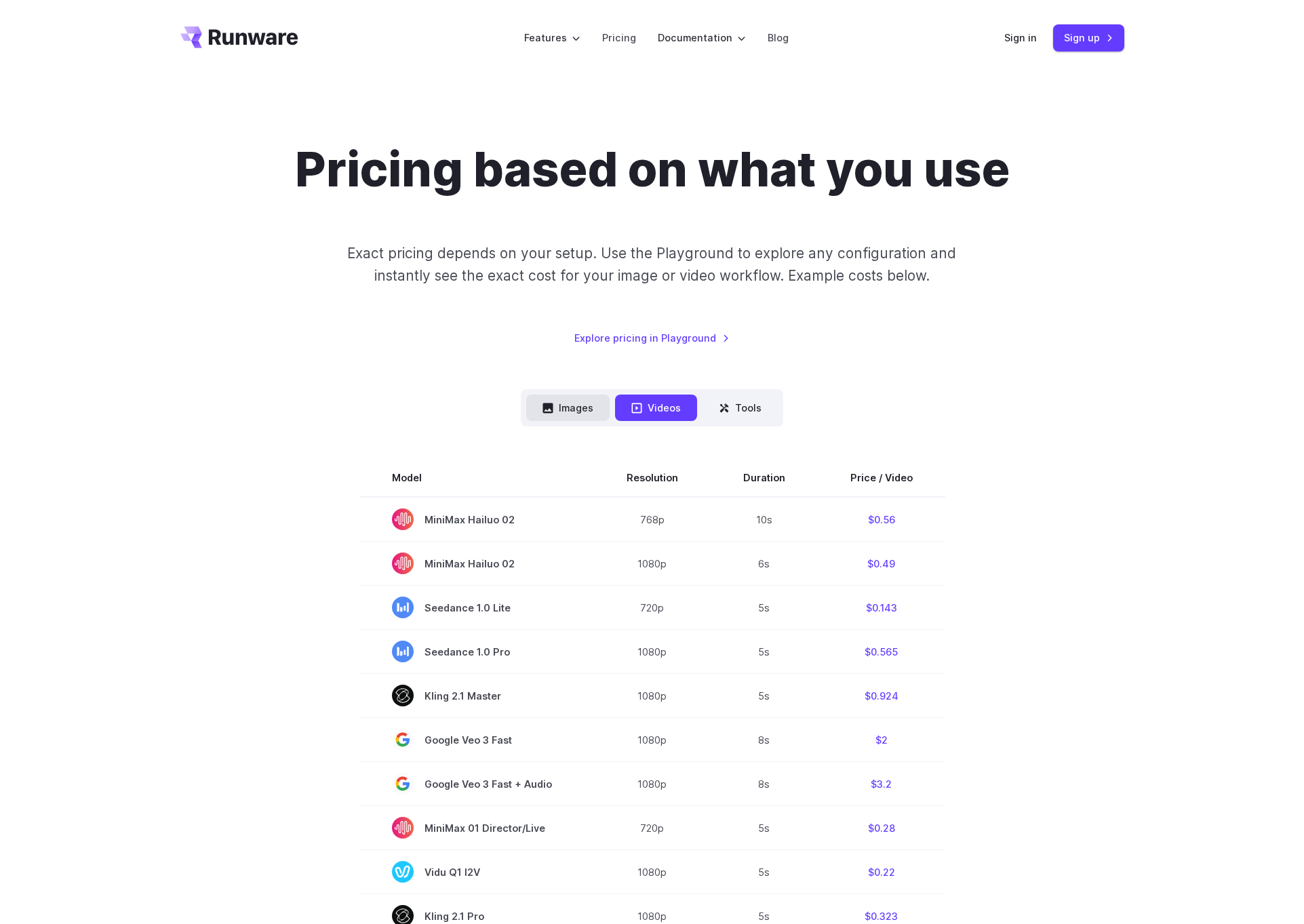
click at [578, 401] on button "Images" at bounding box center [568, 408] width 83 height 27
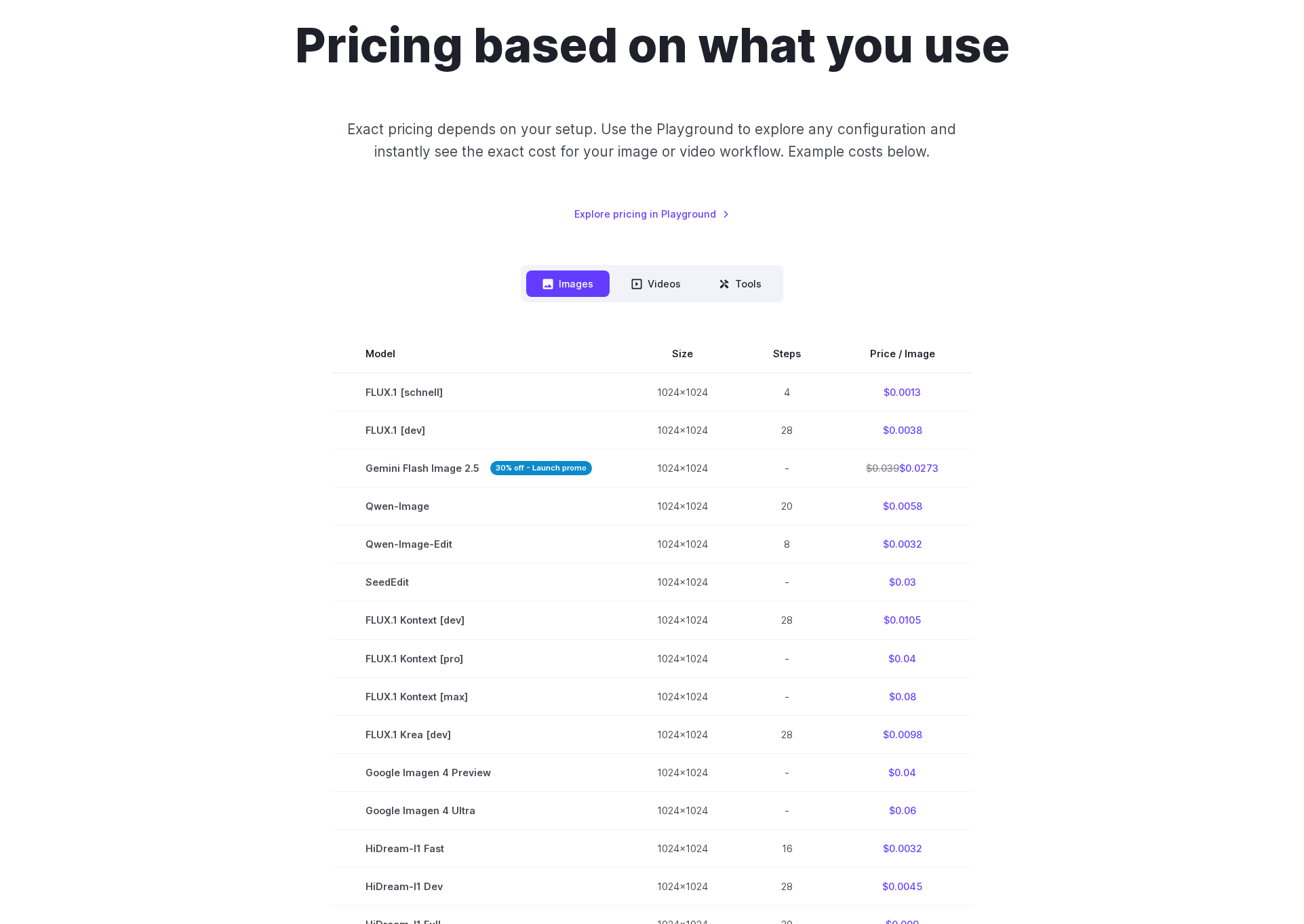
scroll to position [138, 0]
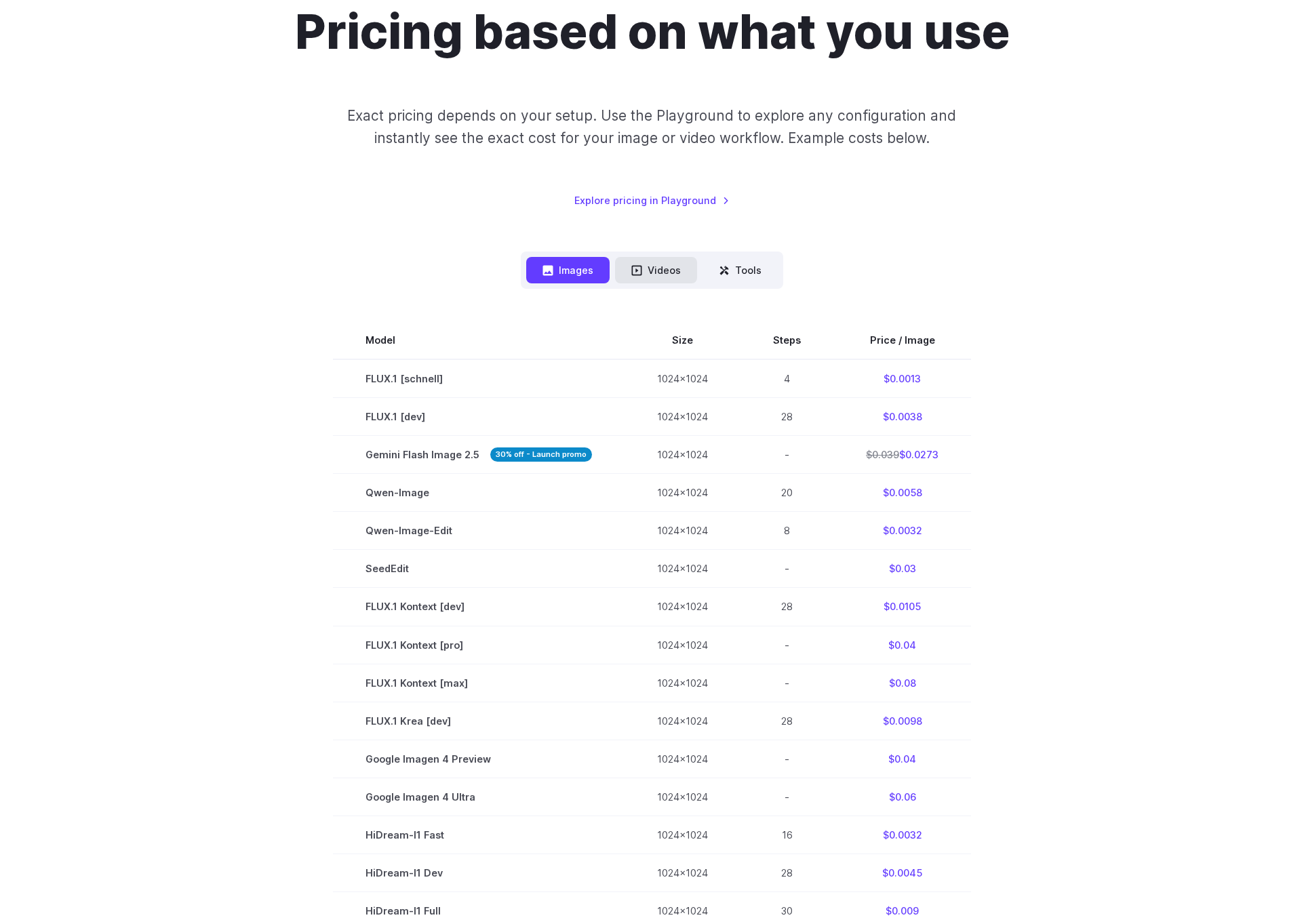
click at [630, 278] on button "Videos" at bounding box center [655, 270] width 82 height 27
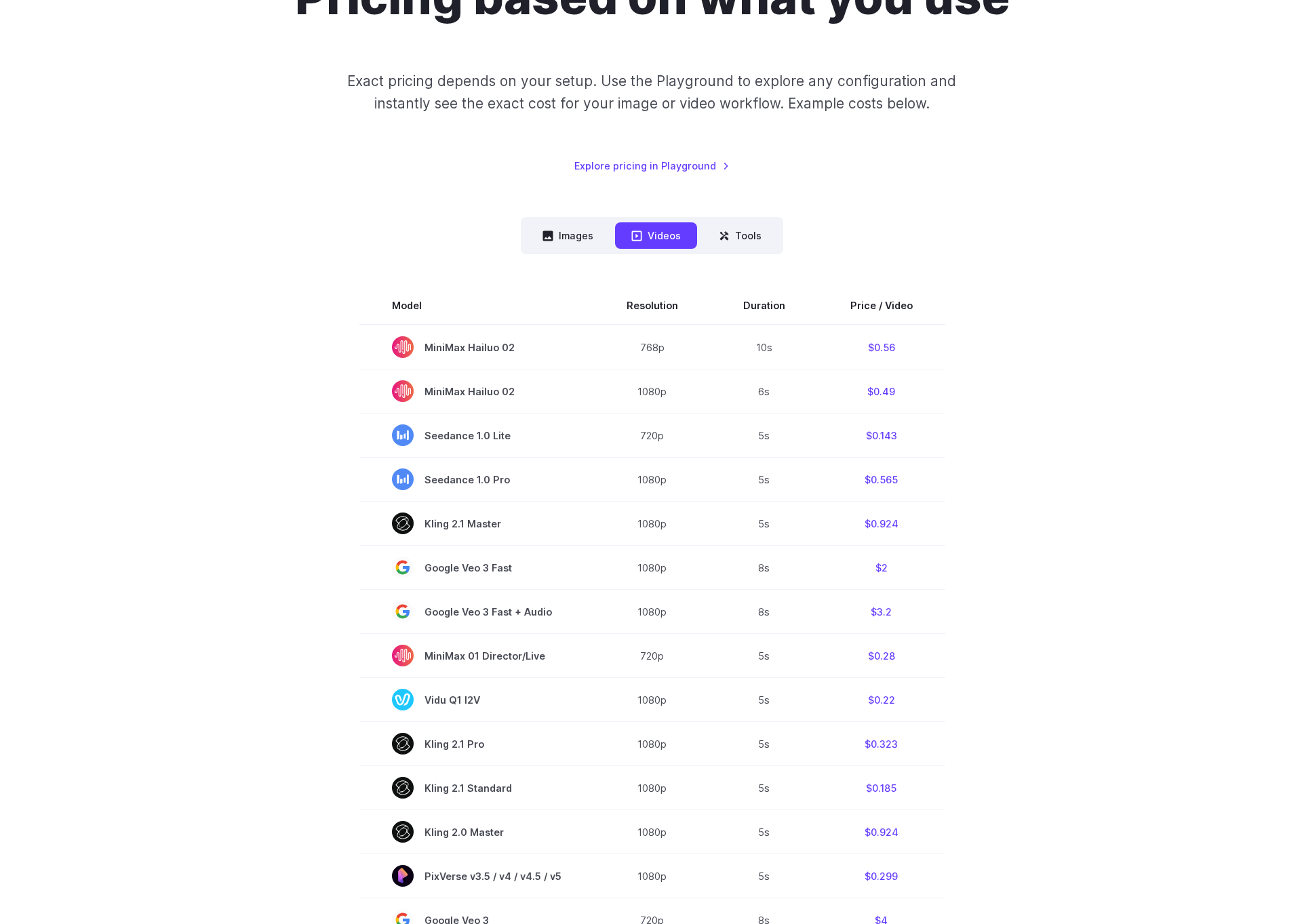
scroll to position [0, 0]
